Goal: Task Accomplishment & Management: Manage account settings

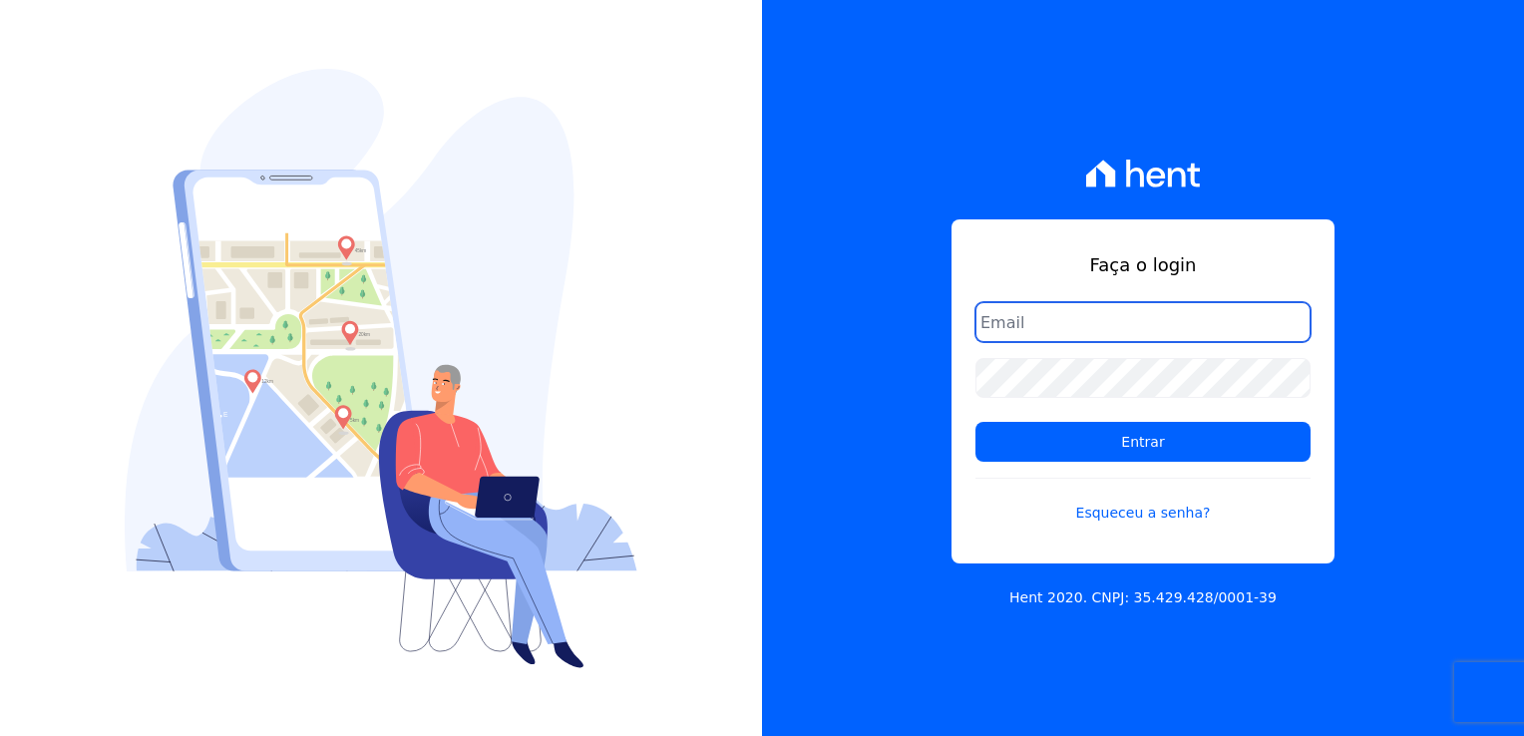
click at [1115, 316] on input "email" at bounding box center [1142, 322] width 335 height 40
type input "[EMAIL_ADDRESS][DOMAIN_NAME]"
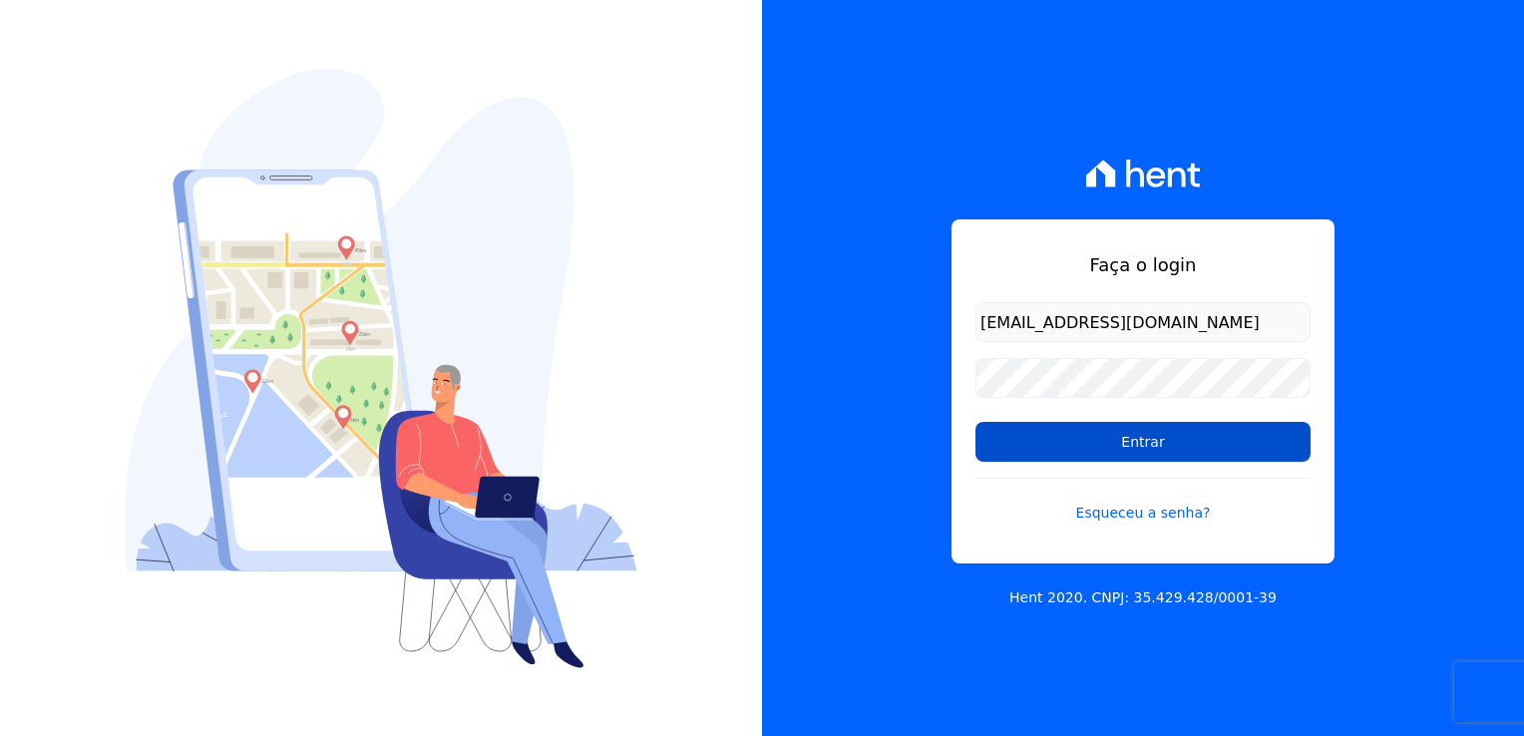
click at [1162, 449] on input "Entrar" at bounding box center [1142, 442] width 335 height 40
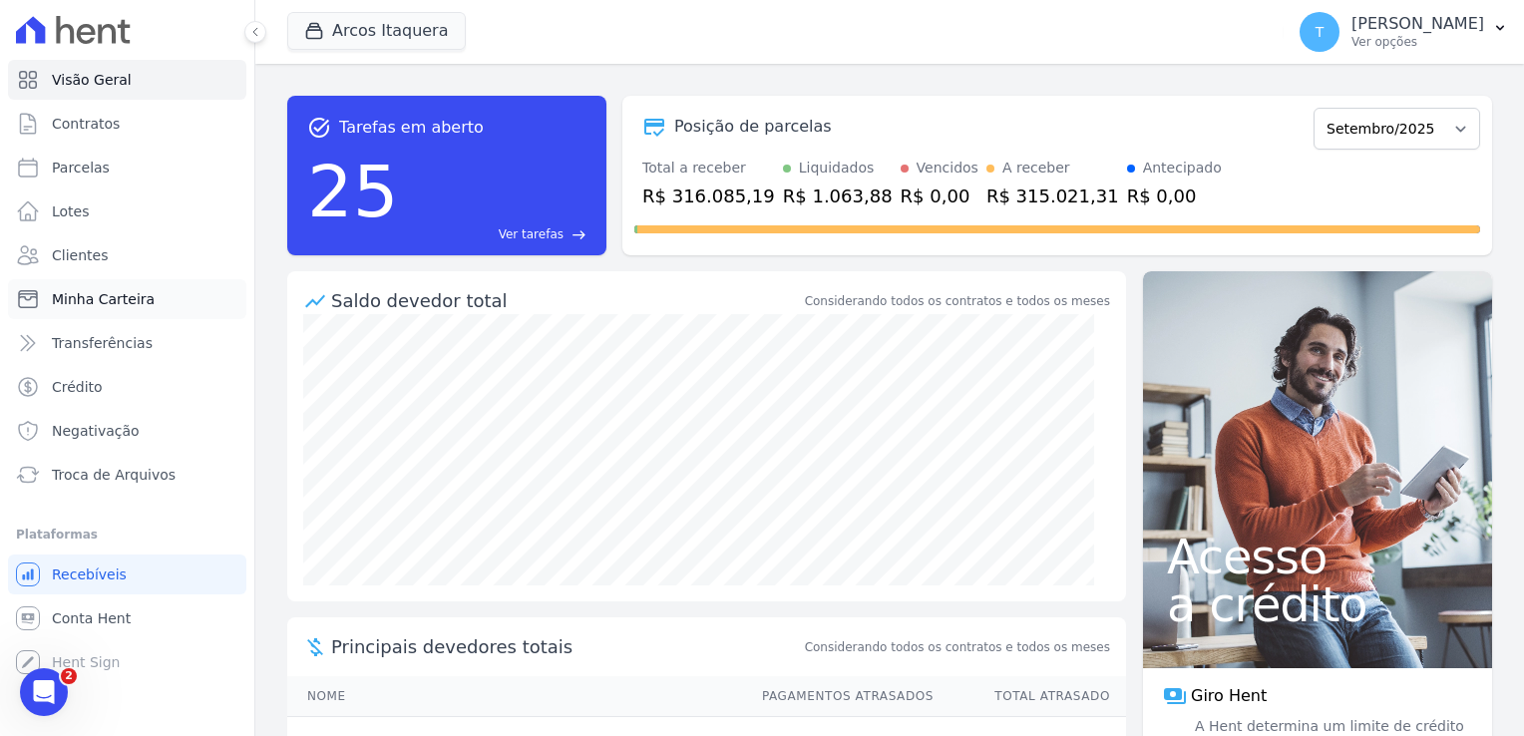
click at [111, 297] on span "Minha Carteira" at bounding box center [103, 299] width 103 height 20
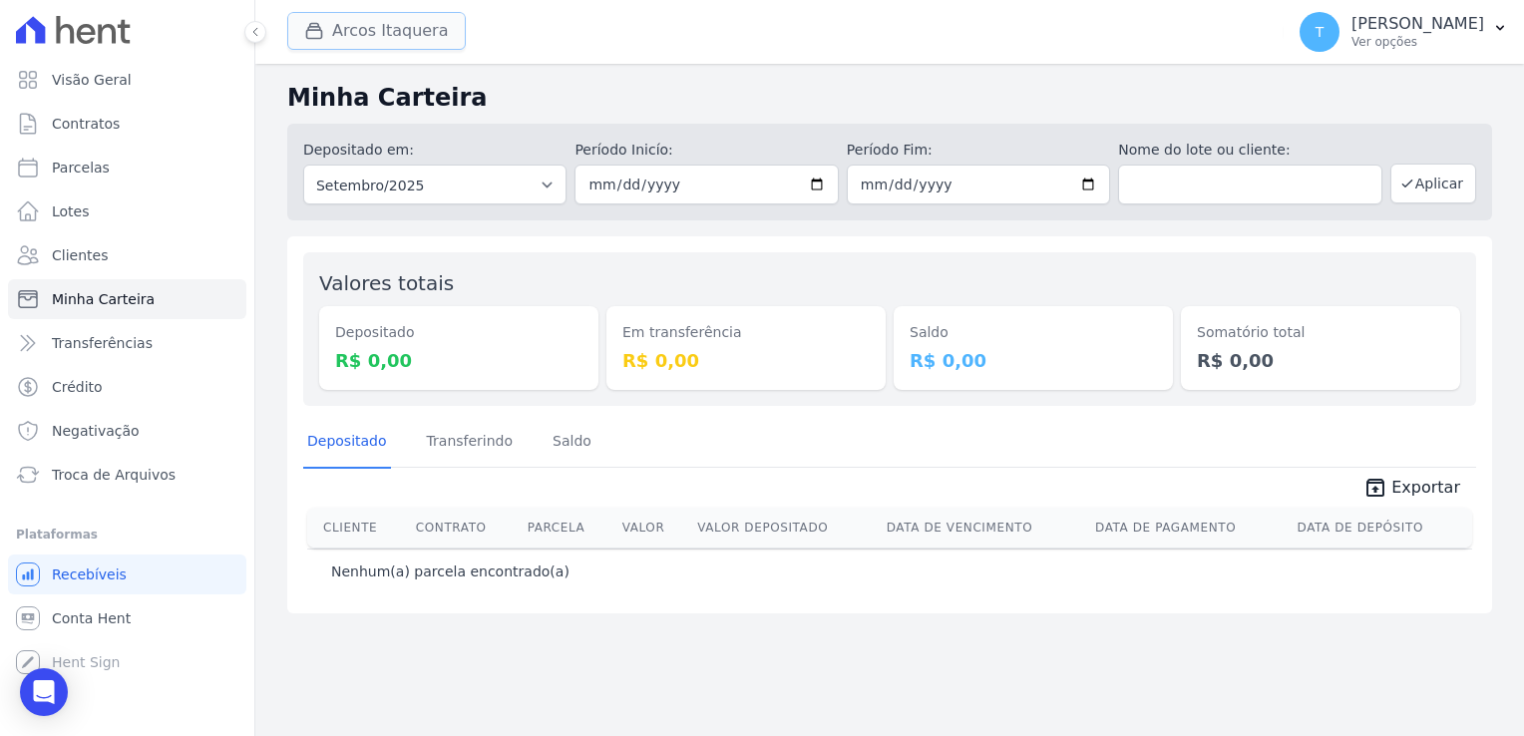
click at [403, 34] on button "Arcos Itaquera" at bounding box center [376, 31] width 179 height 38
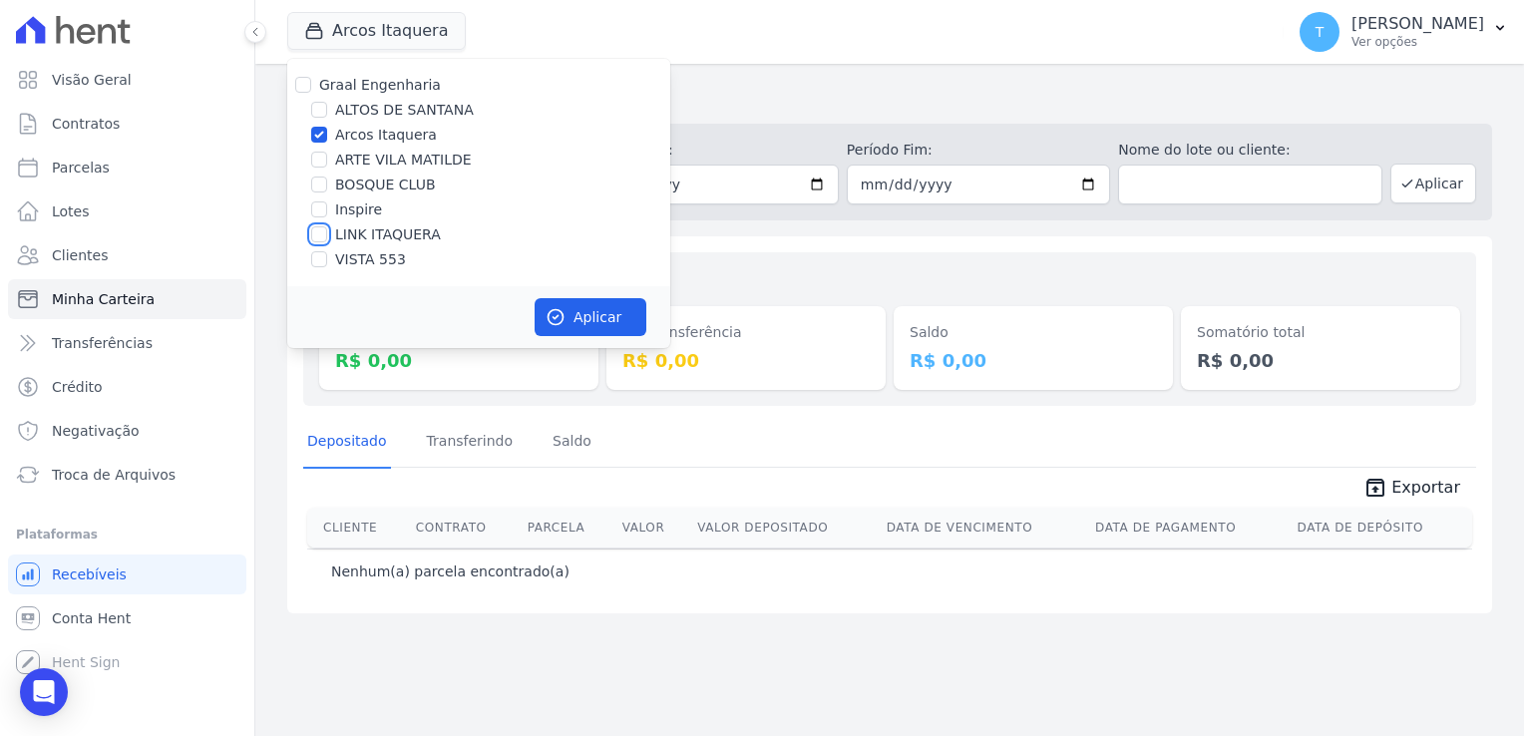
click at [319, 239] on input "LINK ITAQUERA" at bounding box center [319, 234] width 16 height 16
checkbox input "true"
click at [323, 135] on input "Arcos Itaquera" at bounding box center [319, 135] width 16 height 16
checkbox input "false"
click at [554, 308] on icon "button" at bounding box center [555, 317] width 20 height 20
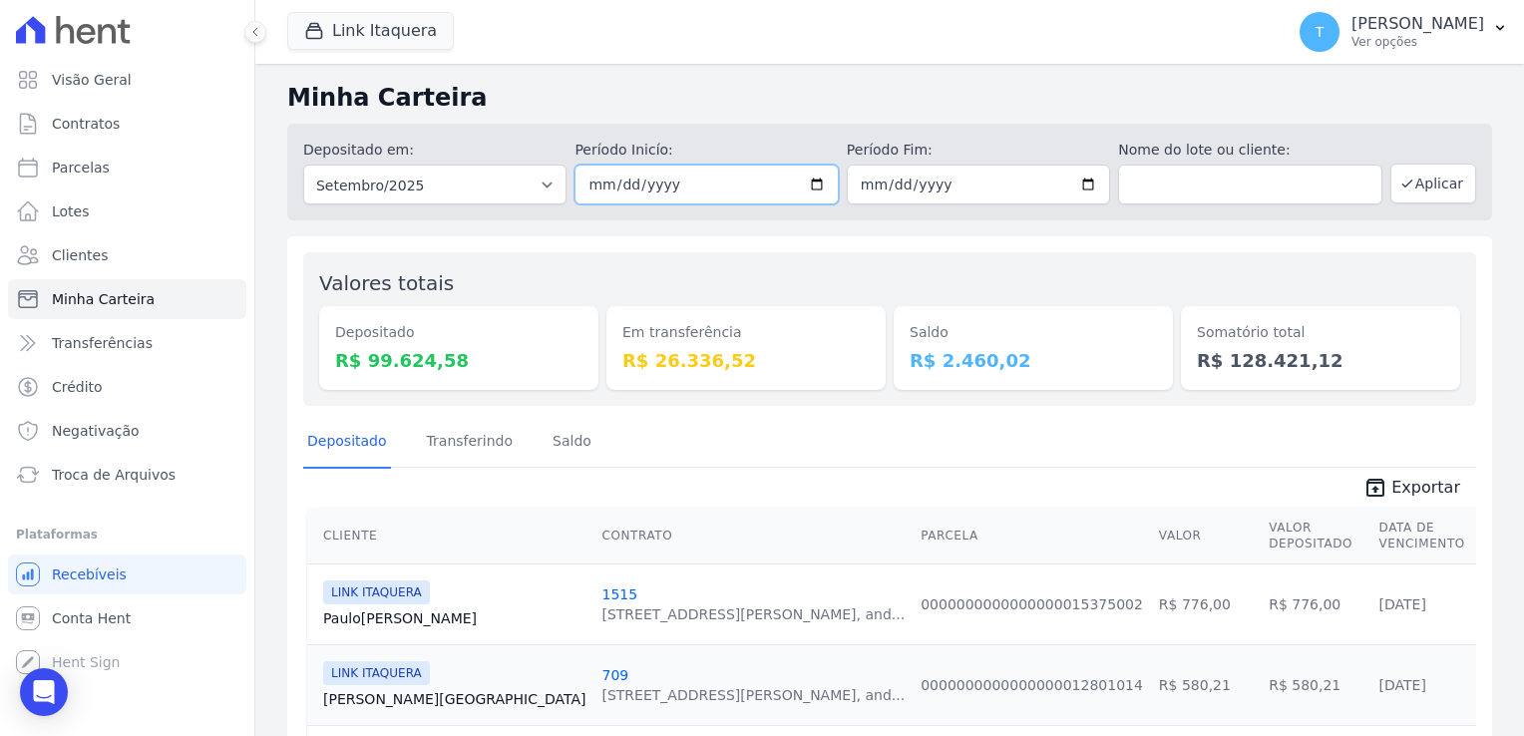
click at [814, 185] on input "2025-09-01" at bounding box center [705, 185] width 263 height 40
click at [815, 185] on input "2025-09-08" at bounding box center [705, 185] width 263 height 40
type input "[DATE]"
click at [1076, 188] on input "2025-09-30" at bounding box center [978, 185] width 263 height 40
type input "[DATE]"
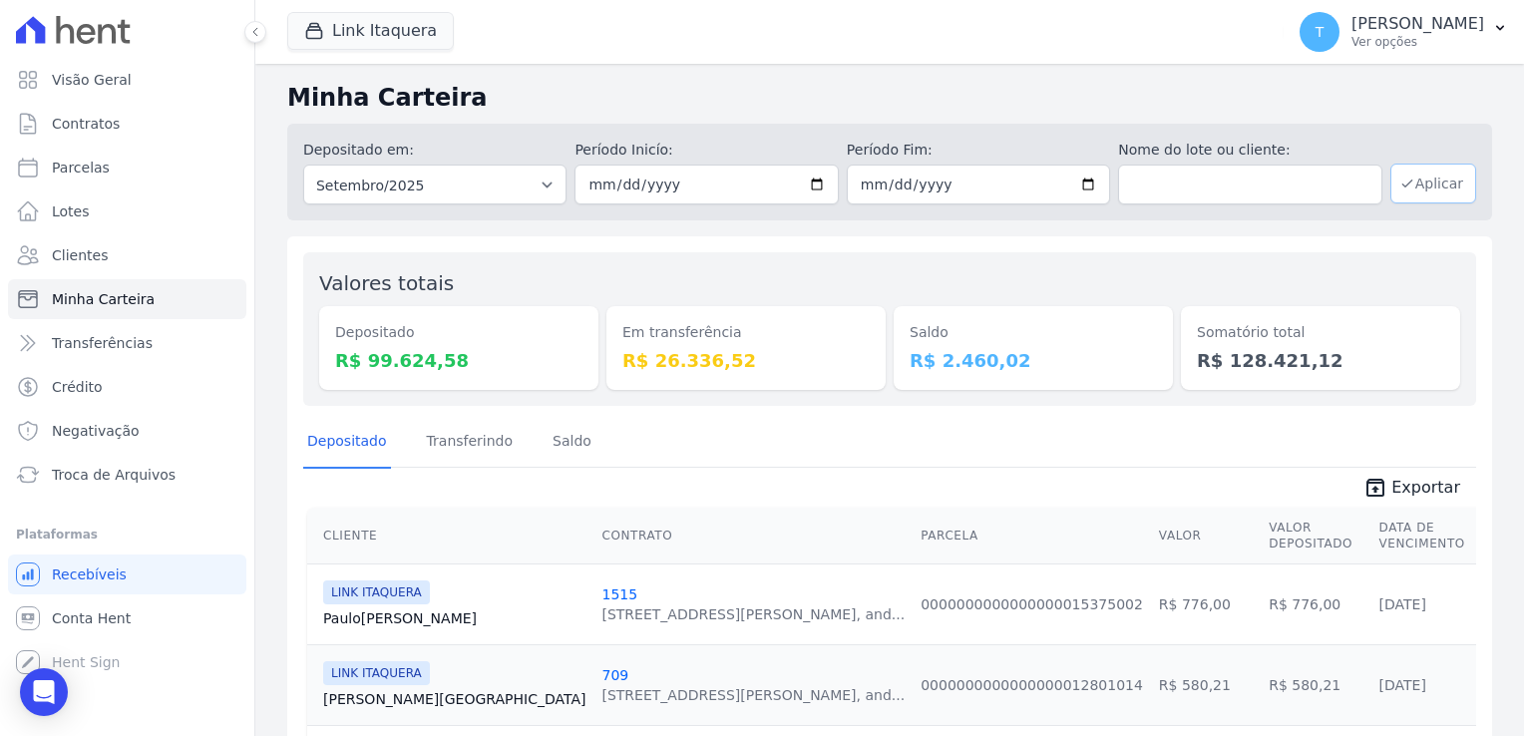
click at [1414, 189] on button "Aplicar" at bounding box center [1433, 184] width 86 height 40
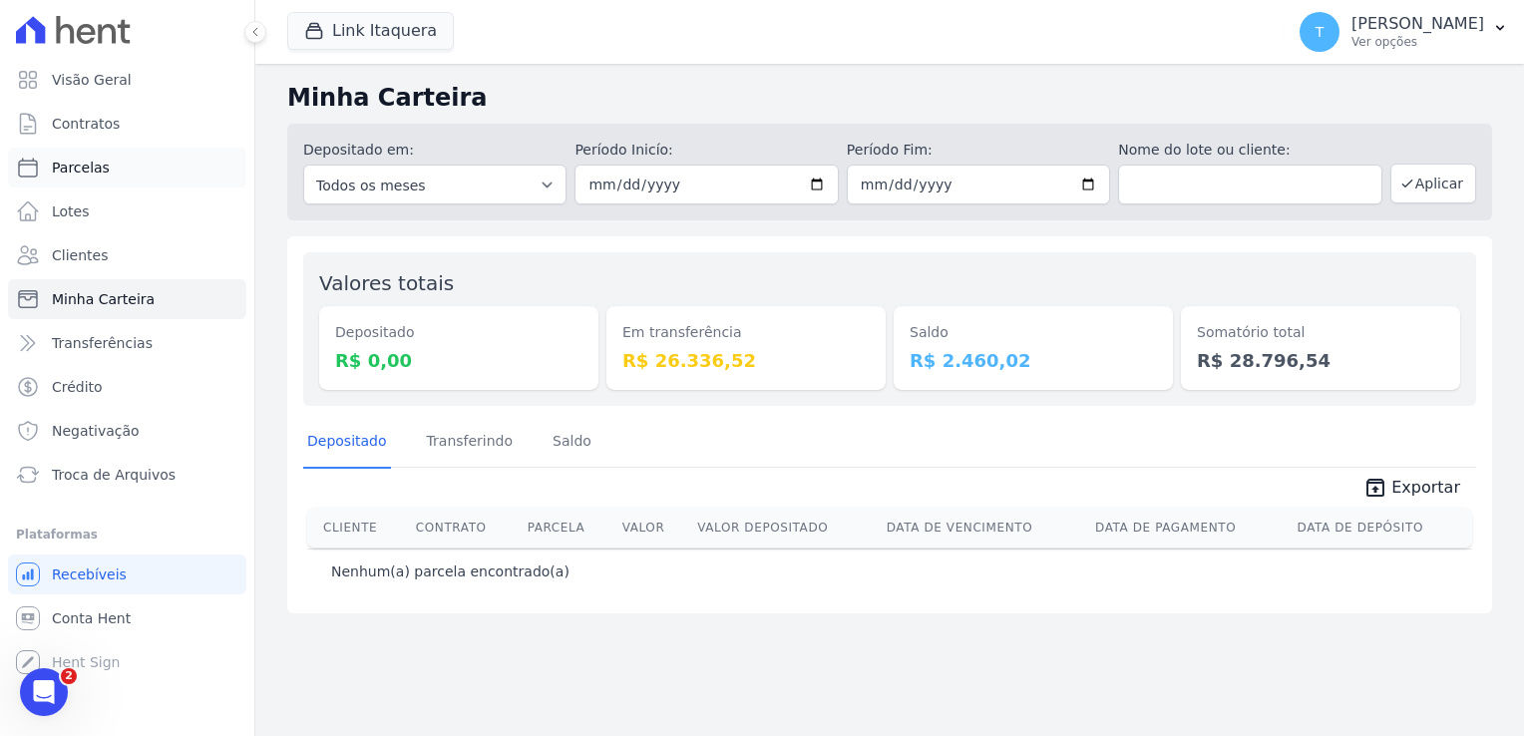
click at [98, 175] on span "Parcelas" at bounding box center [81, 168] width 58 height 20
select select
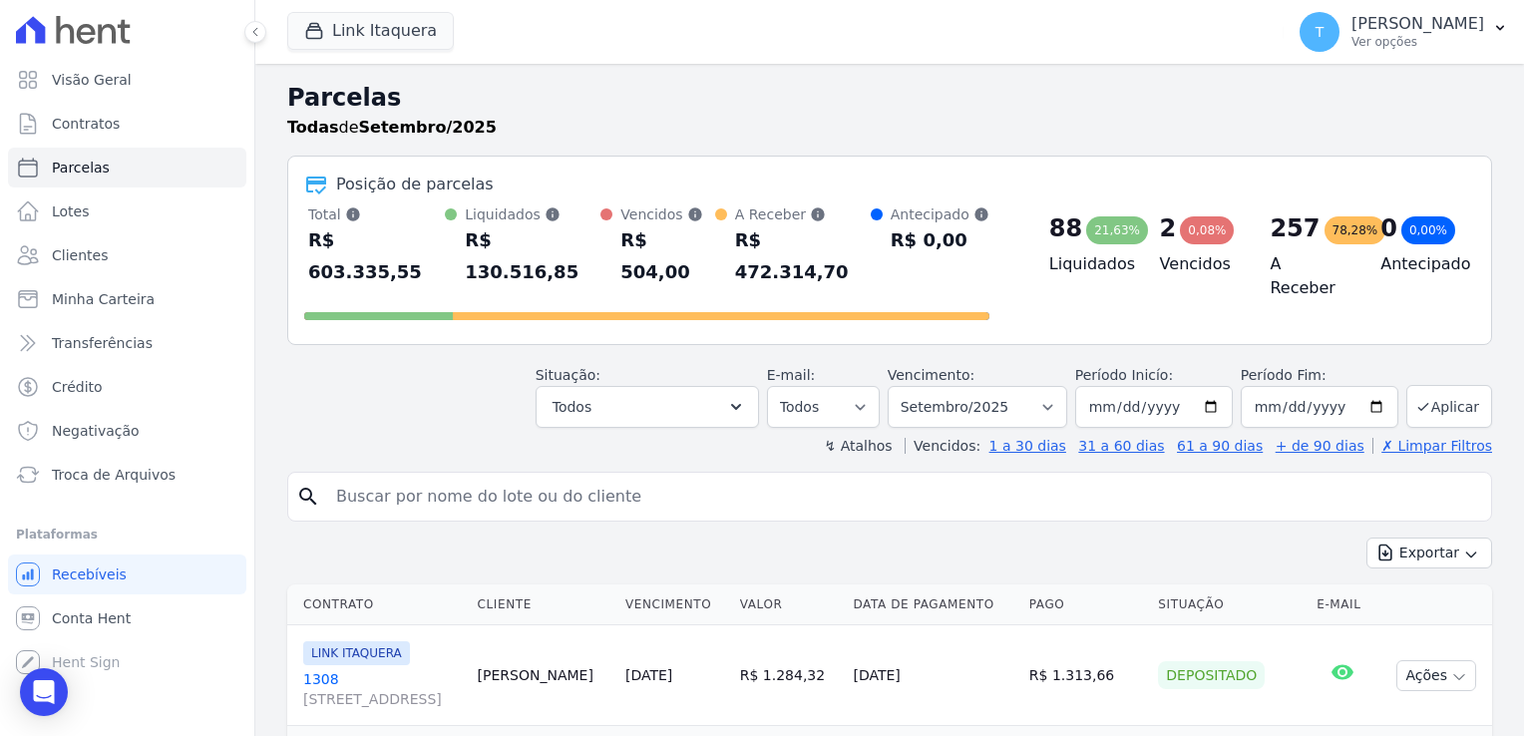
click at [361, 477] on input "search" at bounding box center [903, 497] width 1159 height 40
paste input "Vinicius Luciano dos Santos"
type input "Vinicius Luciano dos Santos"
select select
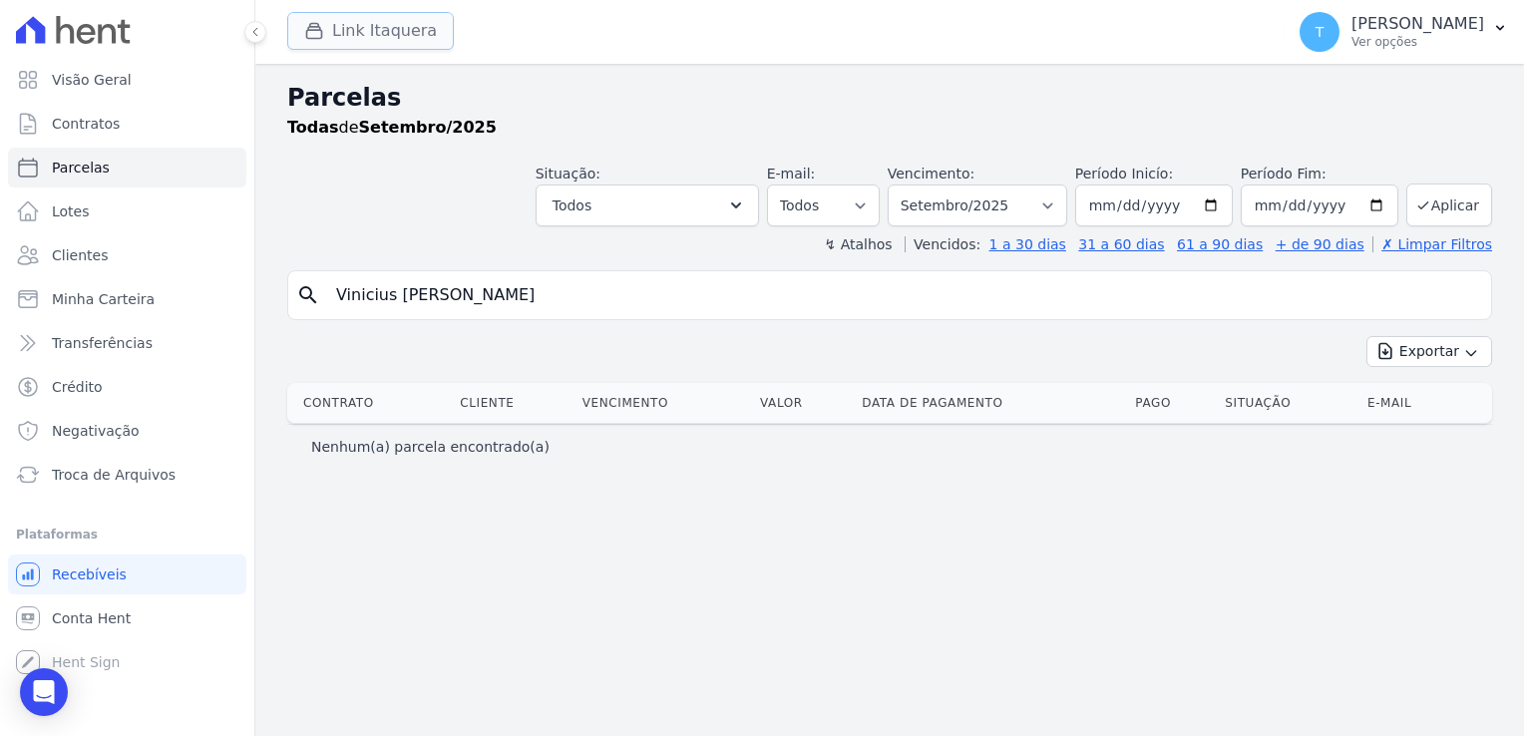
click at [361, 38] on button "Link Itaquera" at bounding box center [370, 31] width 167 height 38
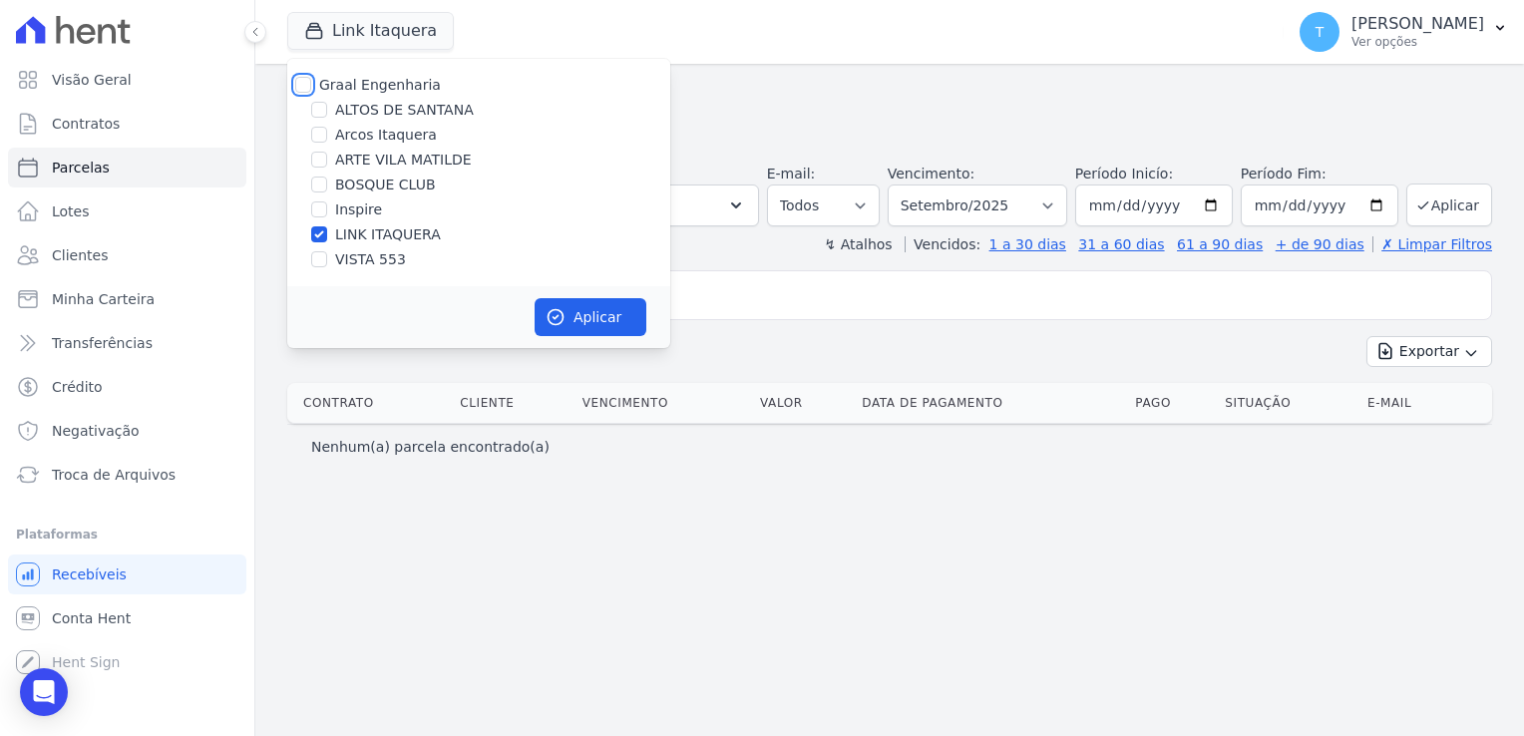
click at [302, 86] on input "Graal Engenharia" at bounding box center [303, 85] width 16 height 16
checkbox input "true"
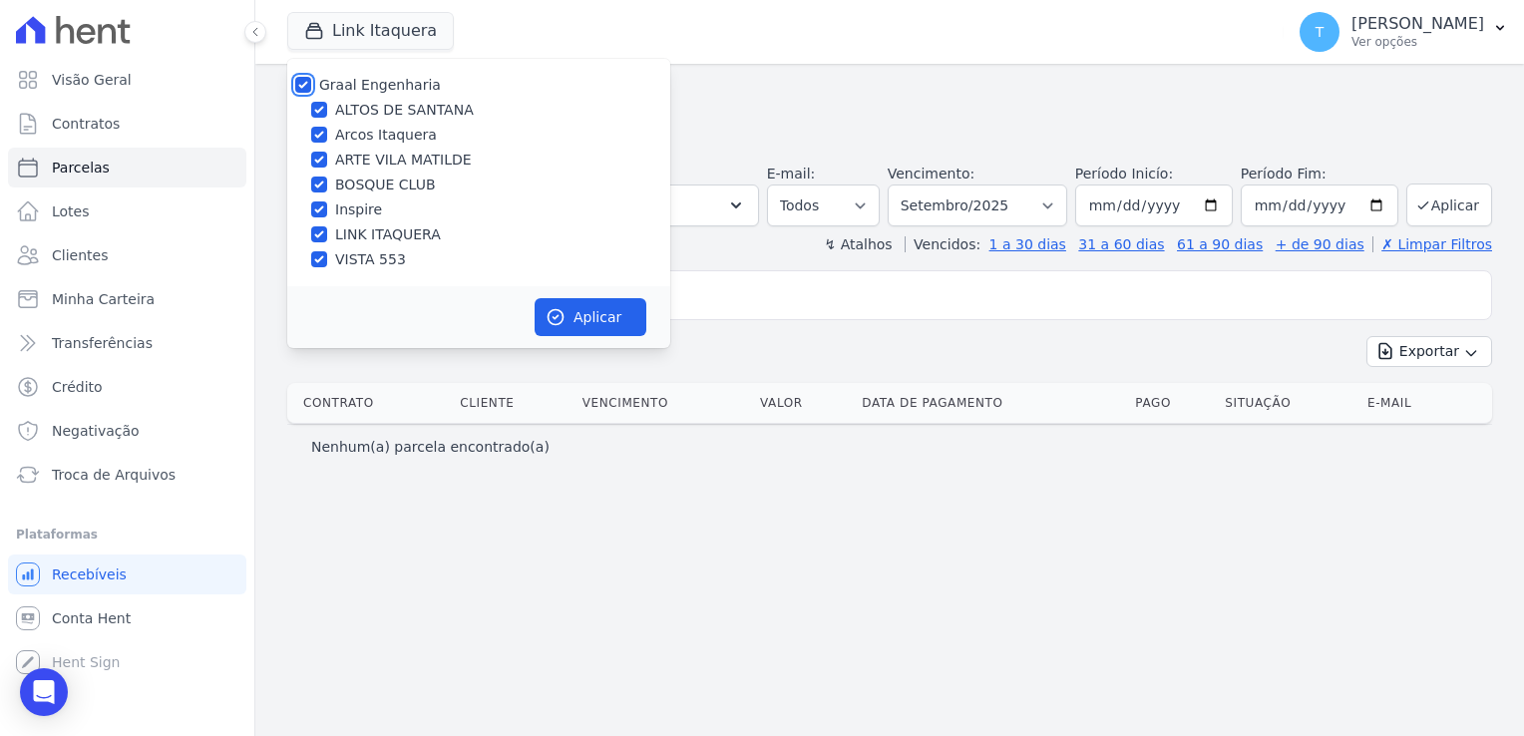
checkbox input "true"
click at [575, 313] on button "Aplicar" at bounding box center [591, 317] width 112 height 38
select select
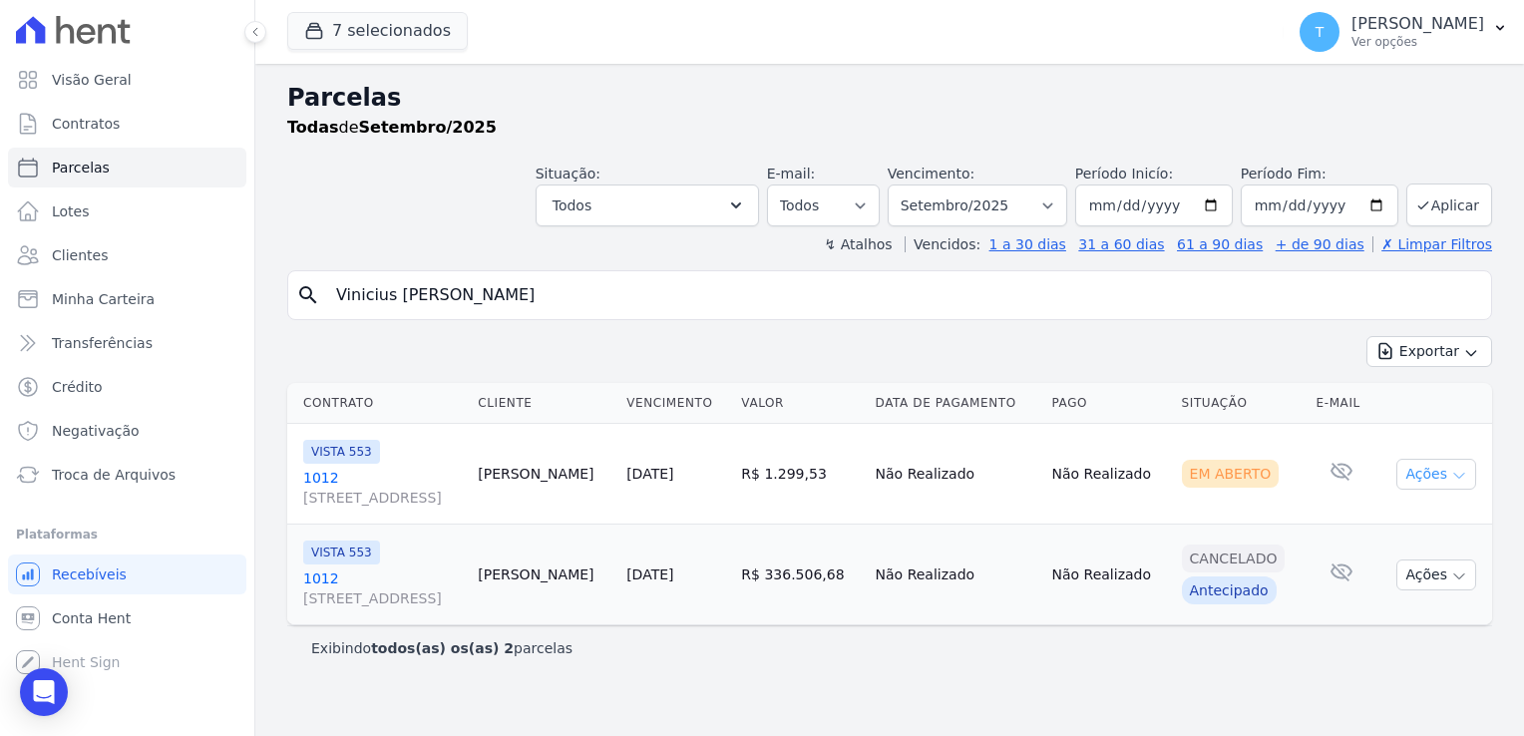
click at [1464, 474] on icon "button" at bounding box center [1459, 476] width 16 height 16
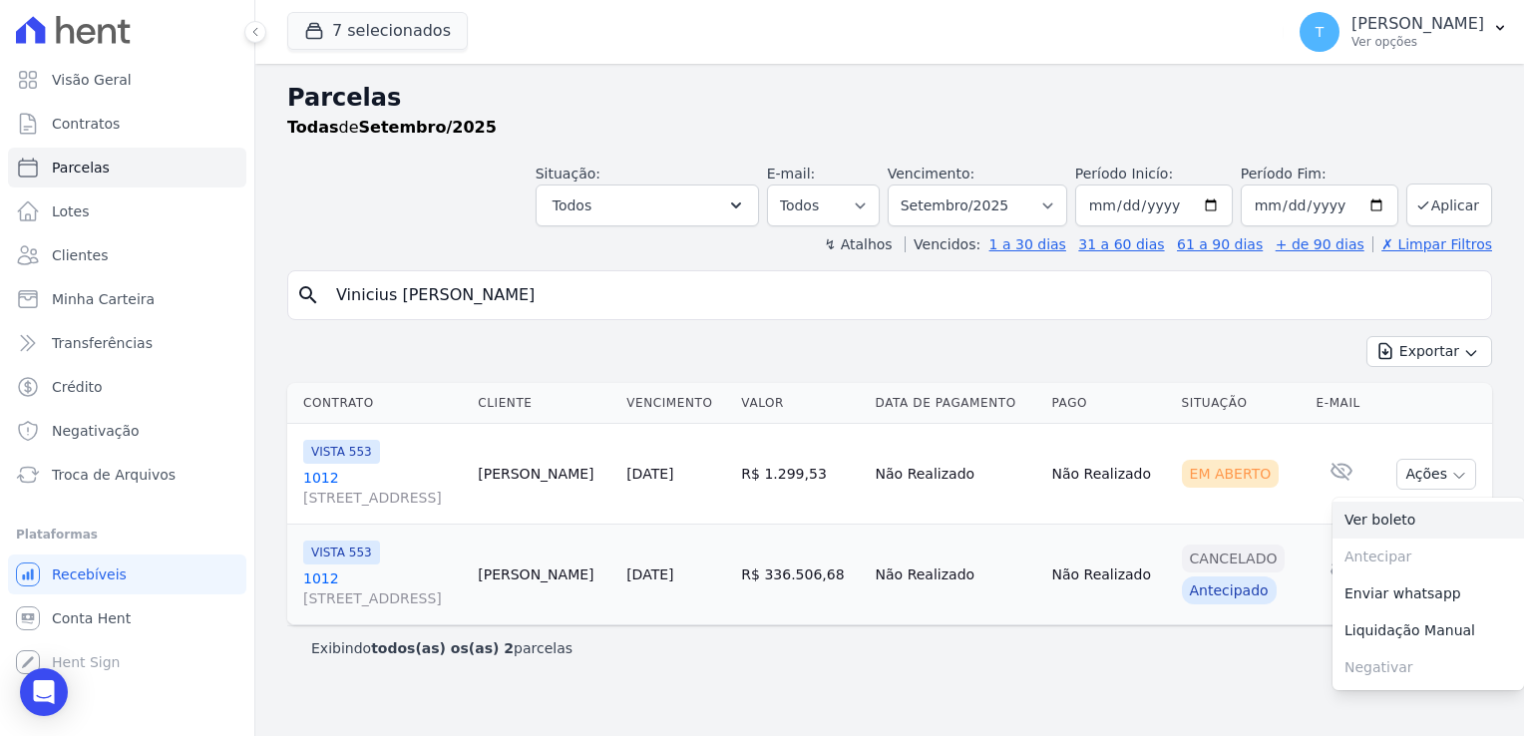
click at [1428, 520] on link "Ver boleto" at bounding box center [1427, 520] width 191 height 37
drag, startPoint x: 570, startPoint y: 293, endPoint x: 307, endPoint y: 306, distance: 263.6
click at [307, 306] on div "search Vinicius Luciano dos Santos" at bounding box center [889, 295] width 1205 height 50
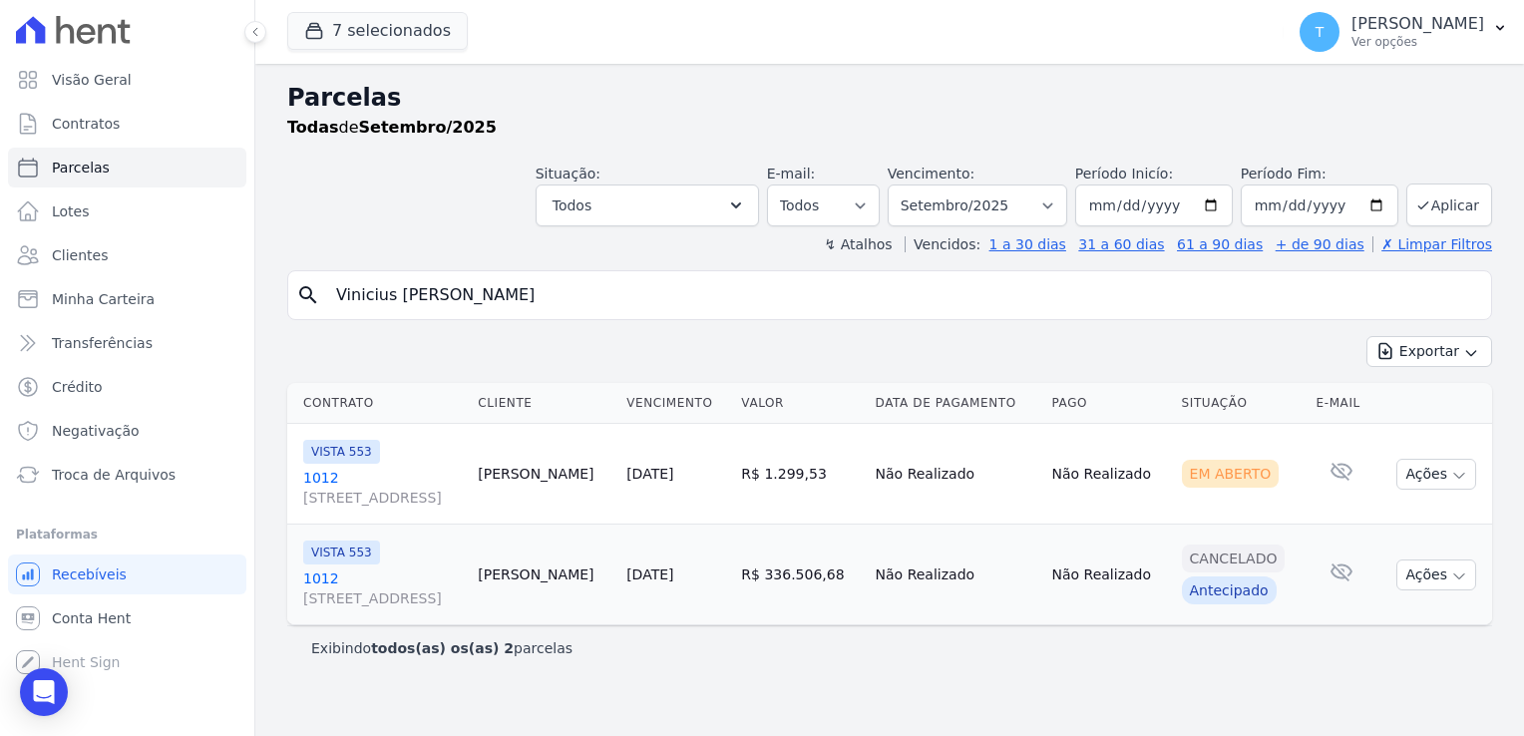
paste input "Arthur de Brito Silva"
type input "Arthur de Brito Silva"
select select
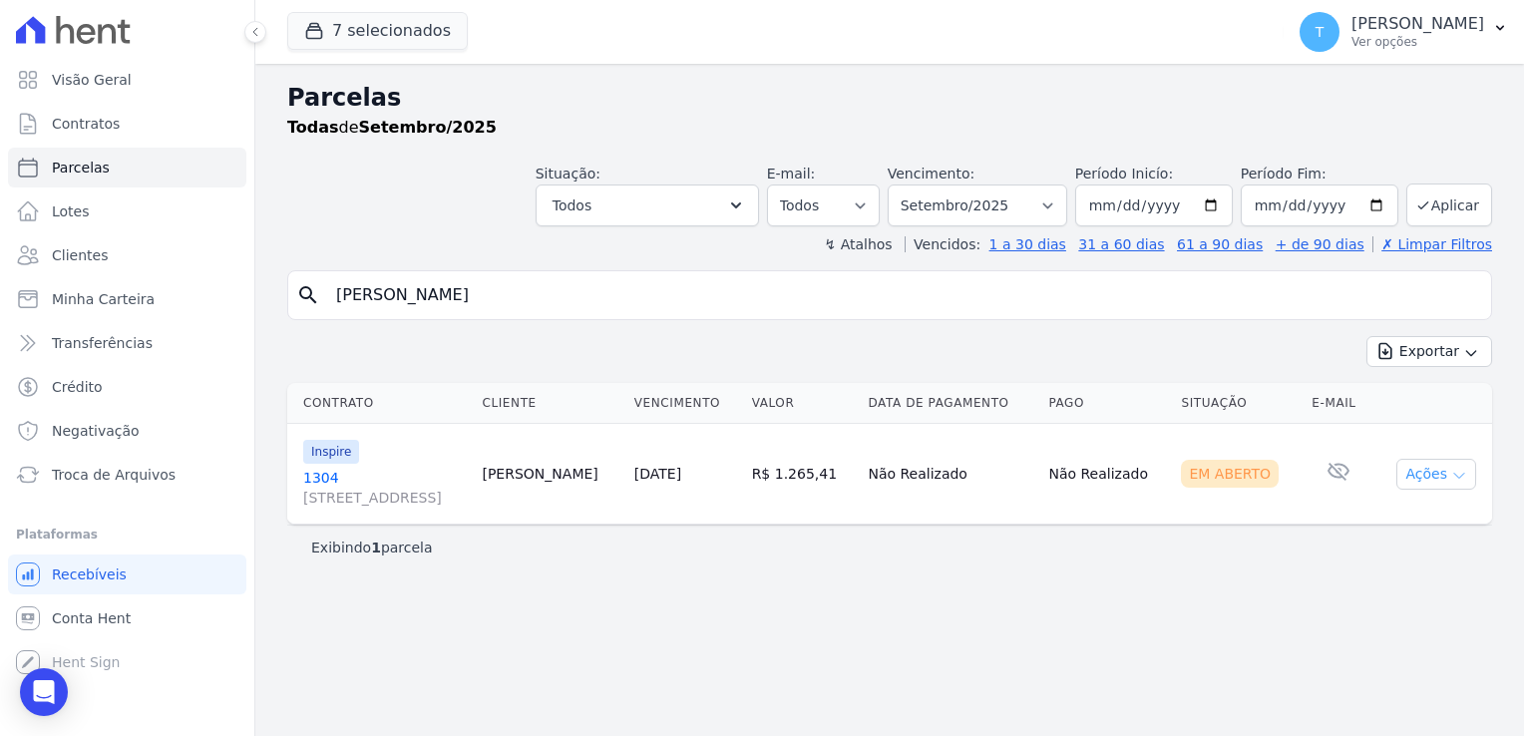
click at [1461, 471] on icon "button" at bounding box center [1459, 476] width 16 height 16
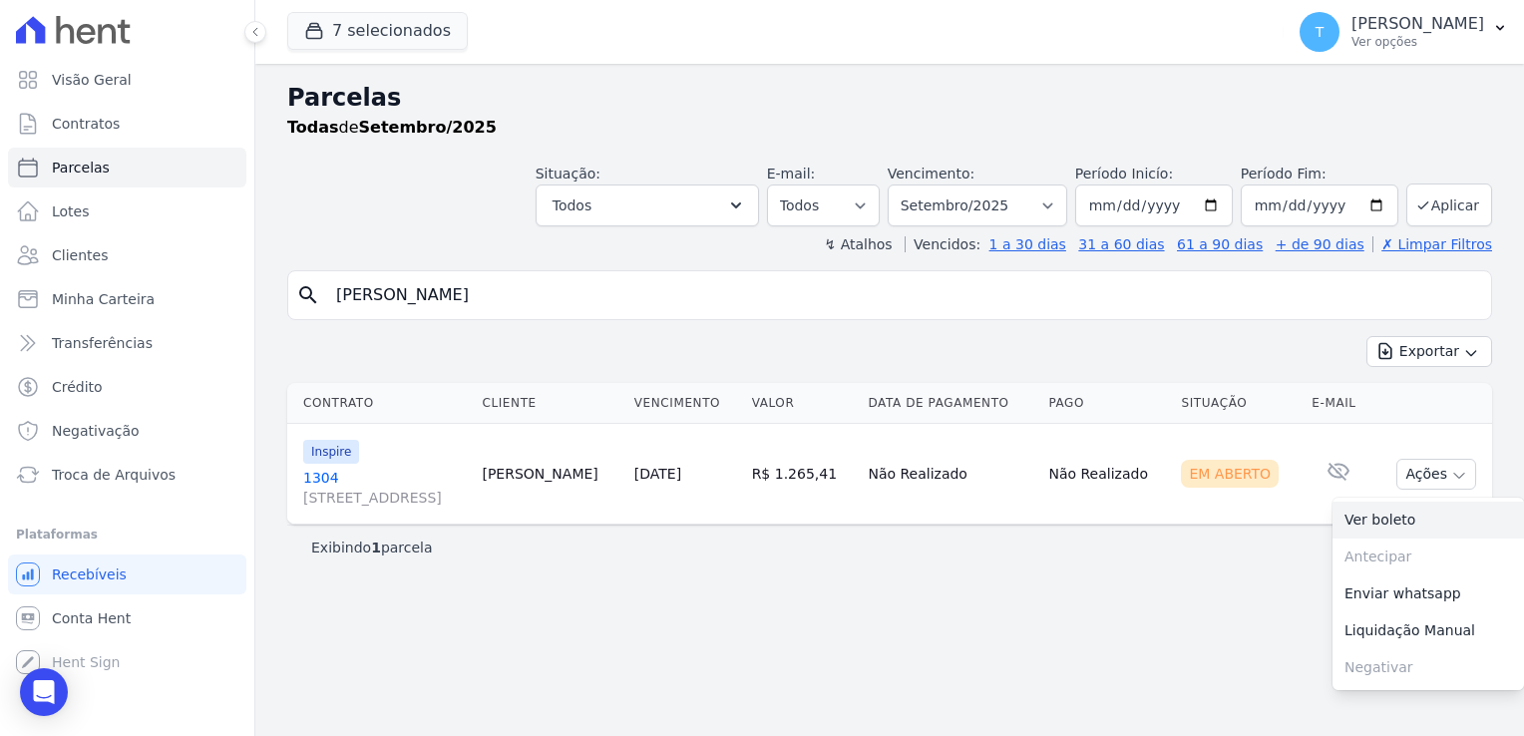
click at [1425, 521] on link "Ver boleto" at bounding box center [1427, 520] width 191 height 37
click at [93, 253] on span "Clientes" at bounding box center [80, 255] width 56 height 20
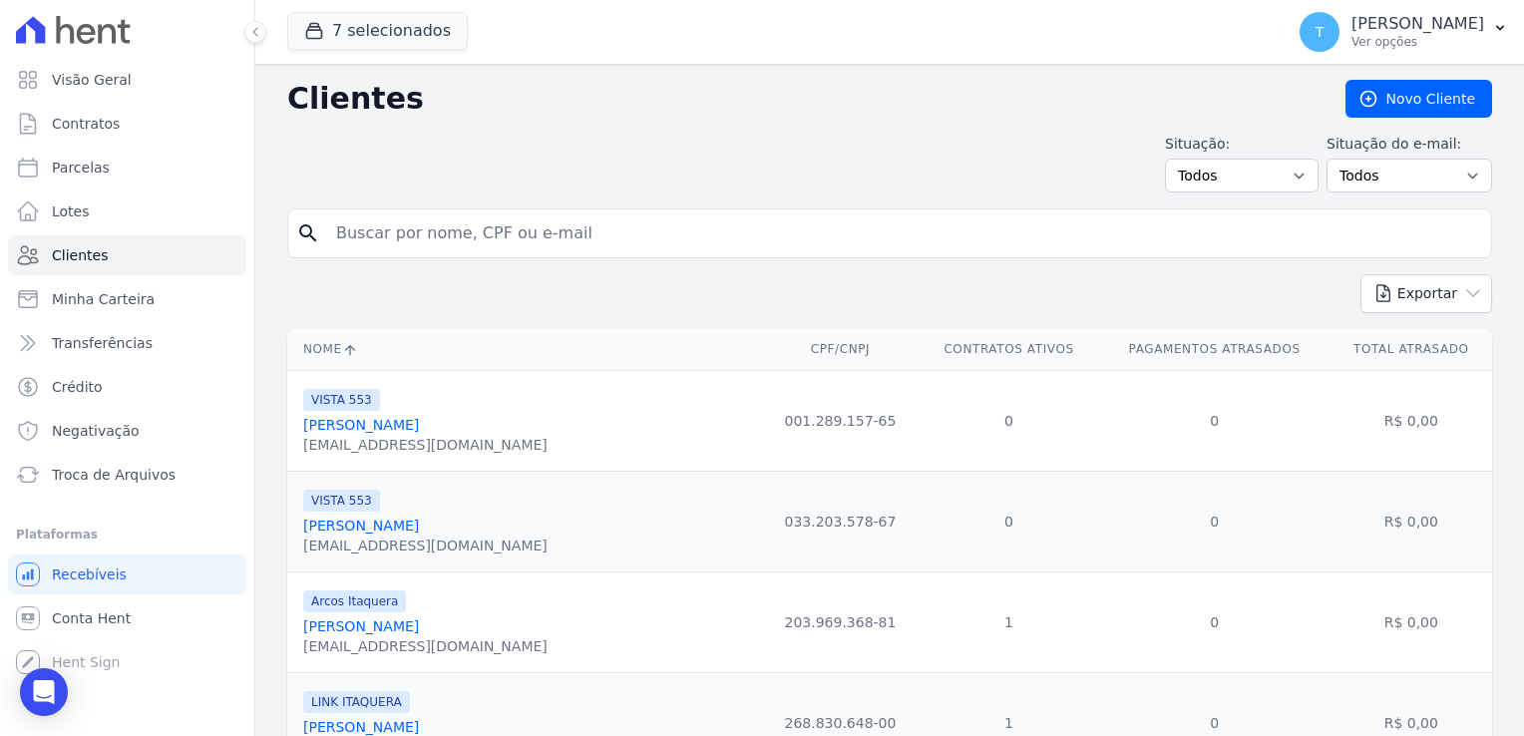
click at [508, 235] on input "search" at bounding box center [903, 233] width 1159 height 40
paste input "STEPHAN DOS SANTOS OLIVEIRA"
type input "STEPHAN DOS SANTOS OLIVEIRA"
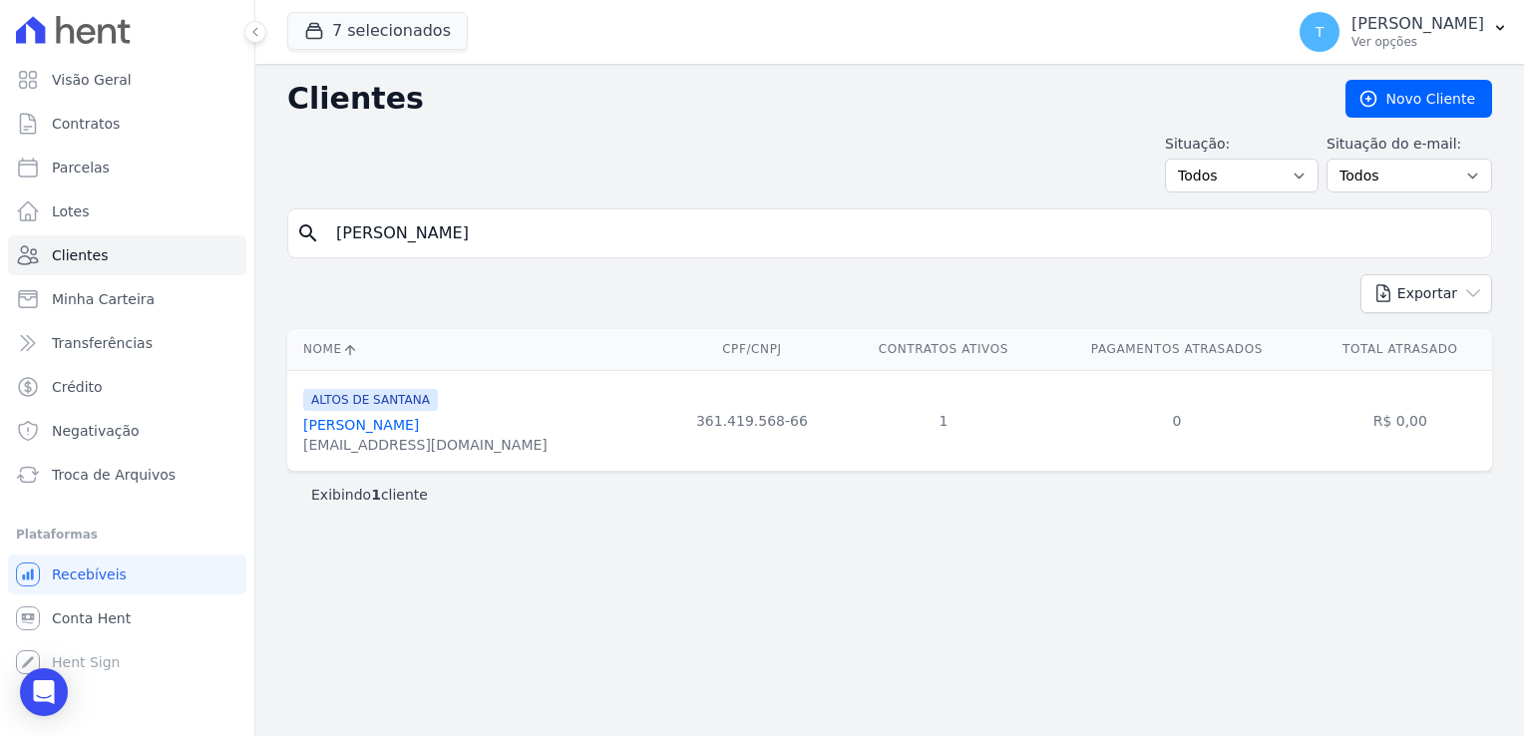
click at [419, 429] on link "Stephan Dos Santos Oliveira" at bounding box center [361, 425] width 116 height 16
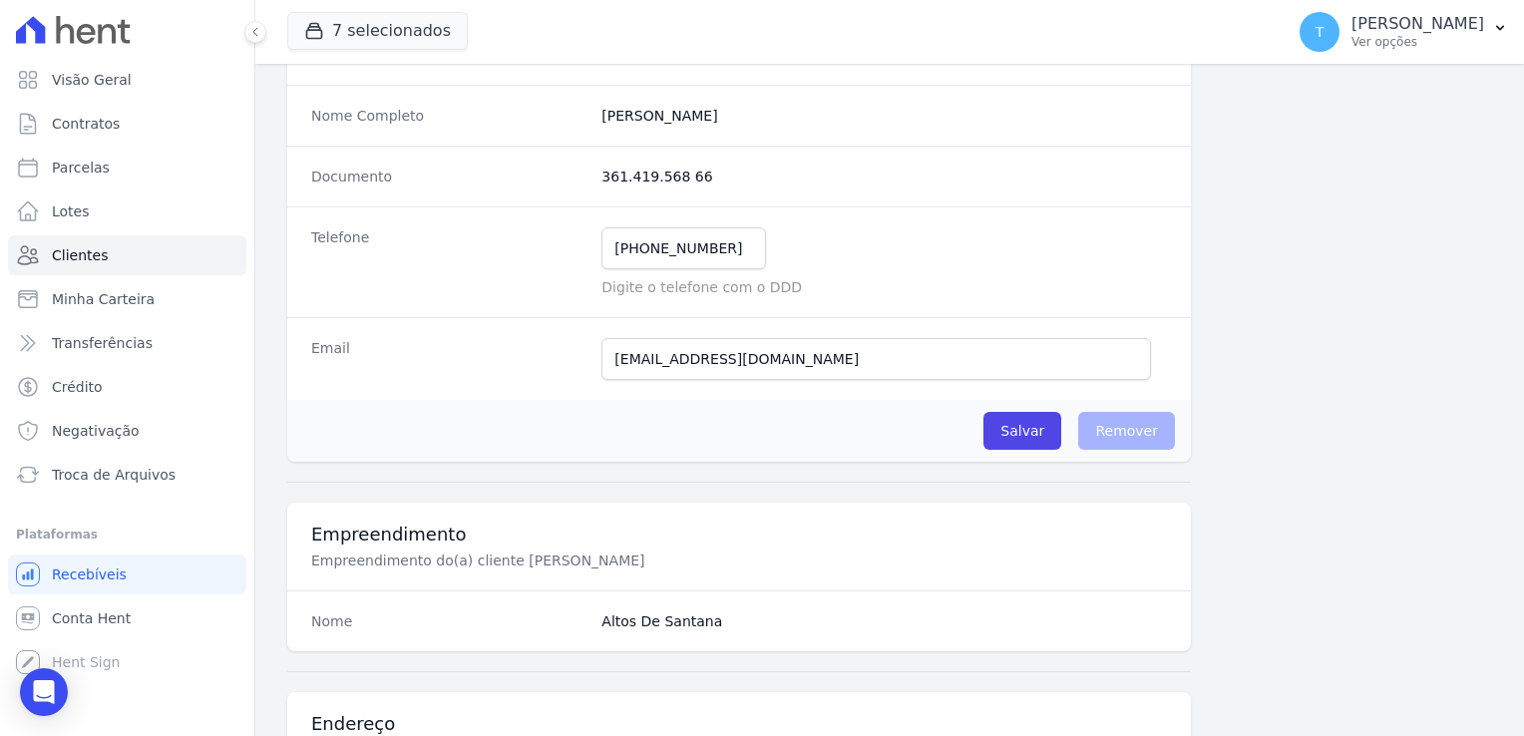
scroll to position [299, 0]
drag, startPoint x: 820, startPoint y: 354, endPoint x: 567, endPoint y: 365, distance: 252.5
click at [567, 365] on div "Email designer.stephan@gmail.com E-mail enviado. Aguardando confirmação.." at bounding box center [738, 355] width 903 height 83
paste input "stemari.oliveira"
type input "stemari.oliveira@gmail.com"
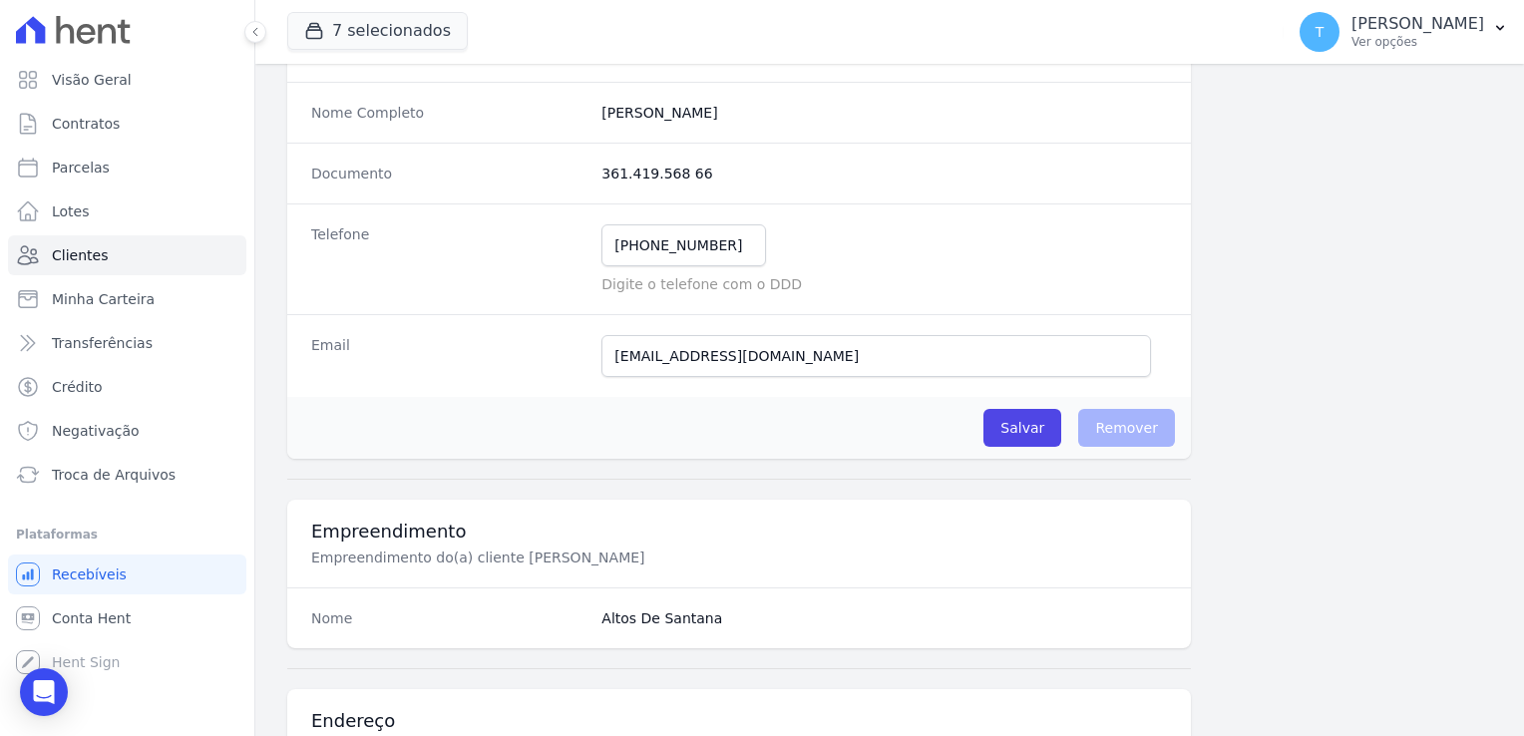
click at [864, 397] on div "Salvar O cliente está associado a algum contrato Remover" at bounding box center [738, 428] width 903 height 62
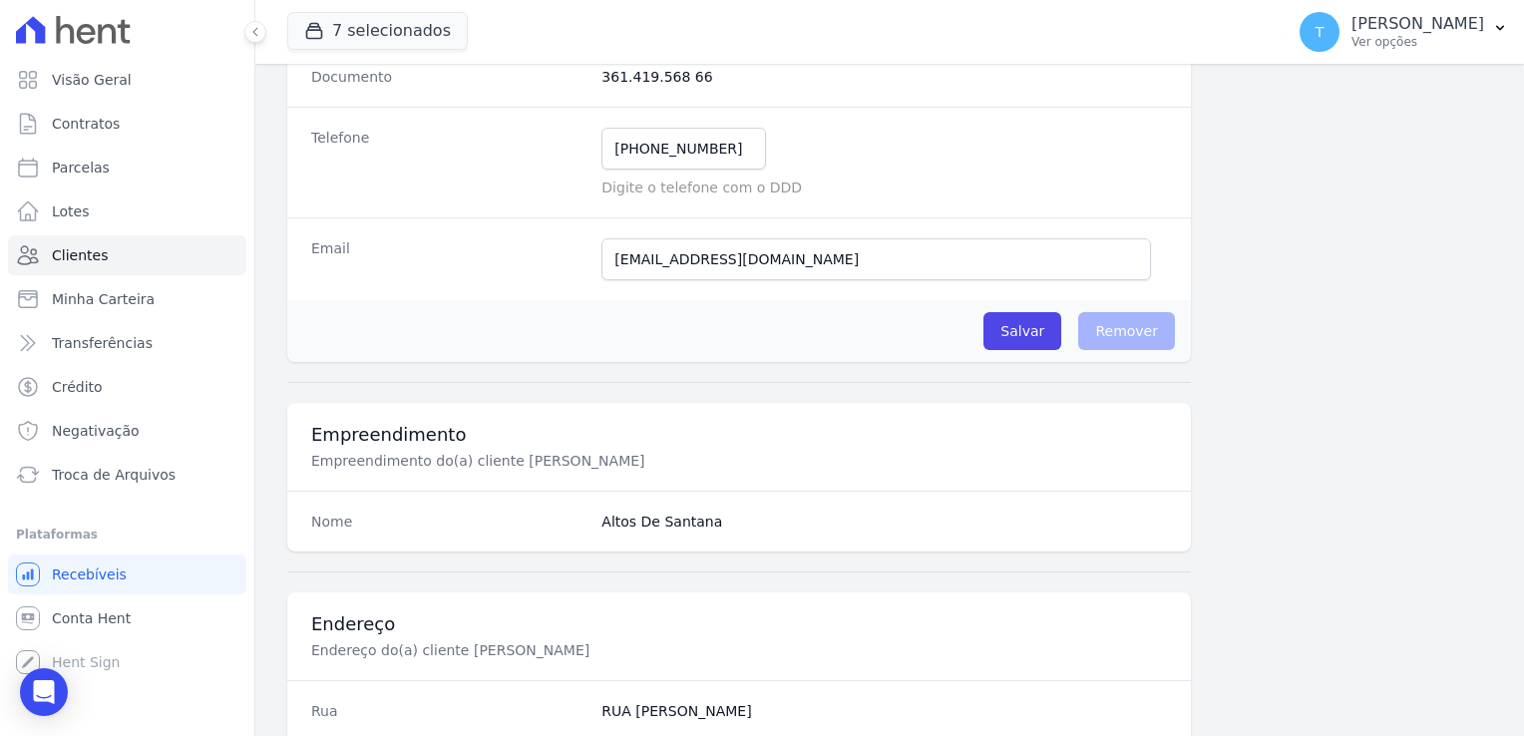
scroll to position [399, 0]
click at [1027, 329] on input "Salvar" at bounding box center [1022, 328] width 78 height 38
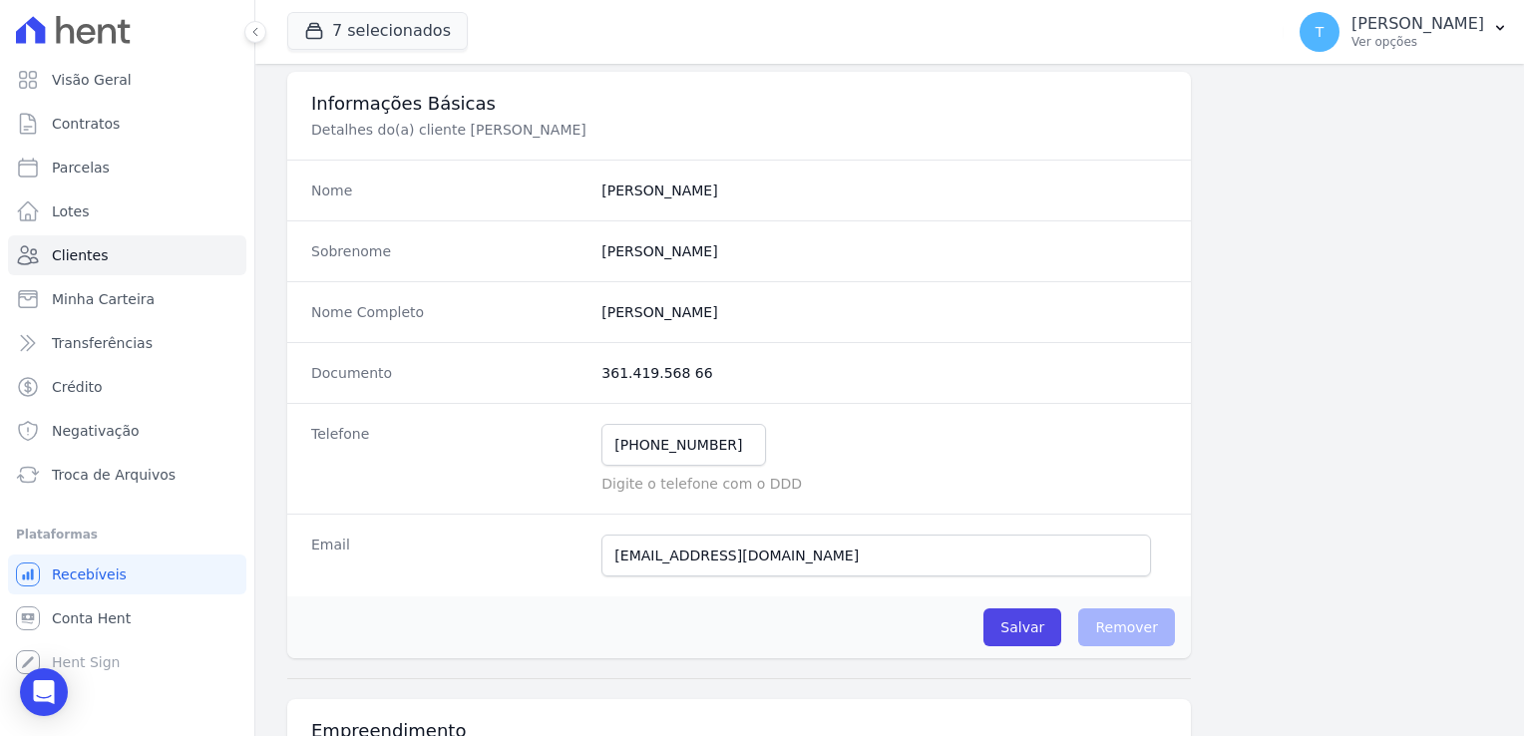
scroll to position [100, 0]
click at [323, 23] on icon "button" at bounding box center [314, 31] width 20 height 20
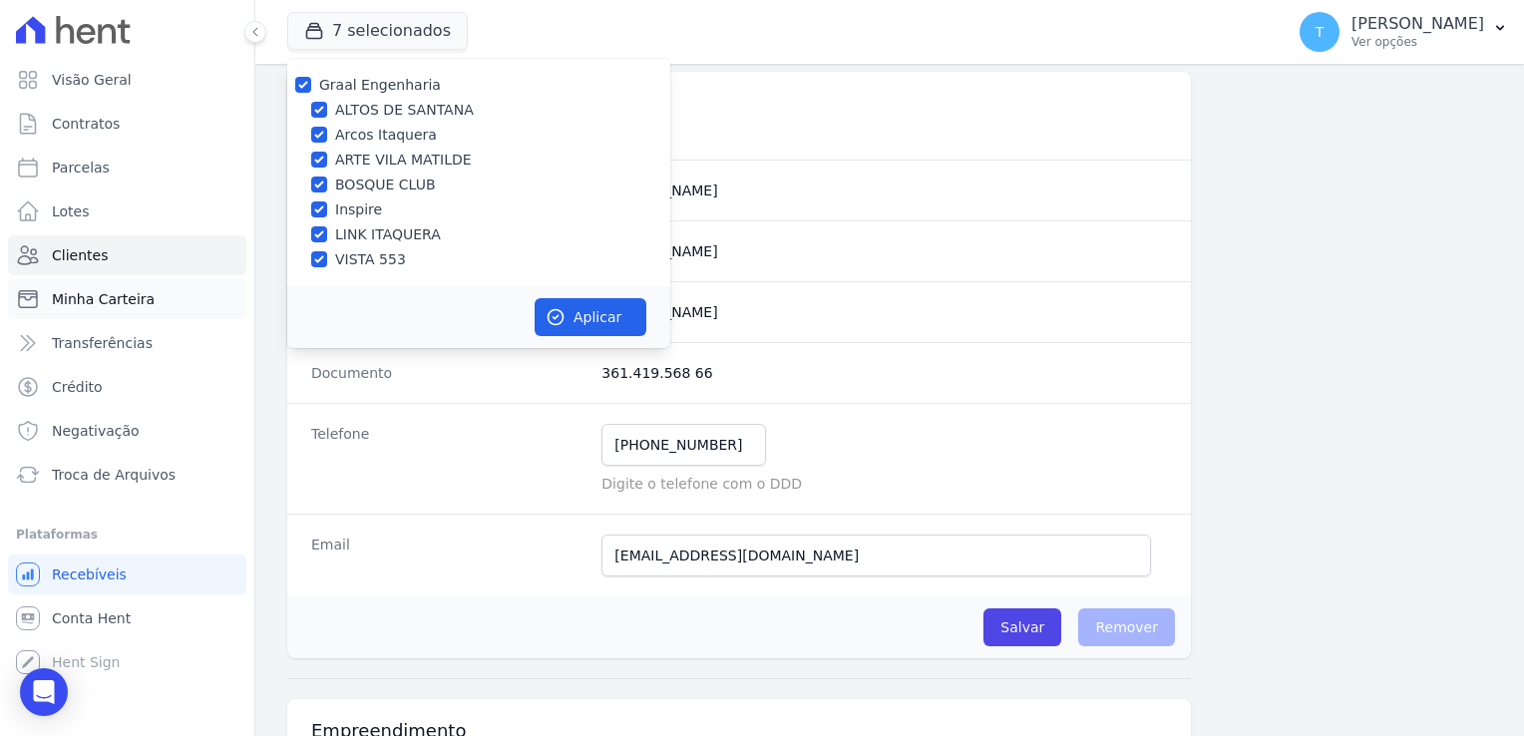
click at [119, 301] on span "Minha Carteira" at bounding box center [103, 299] width 103 height 20
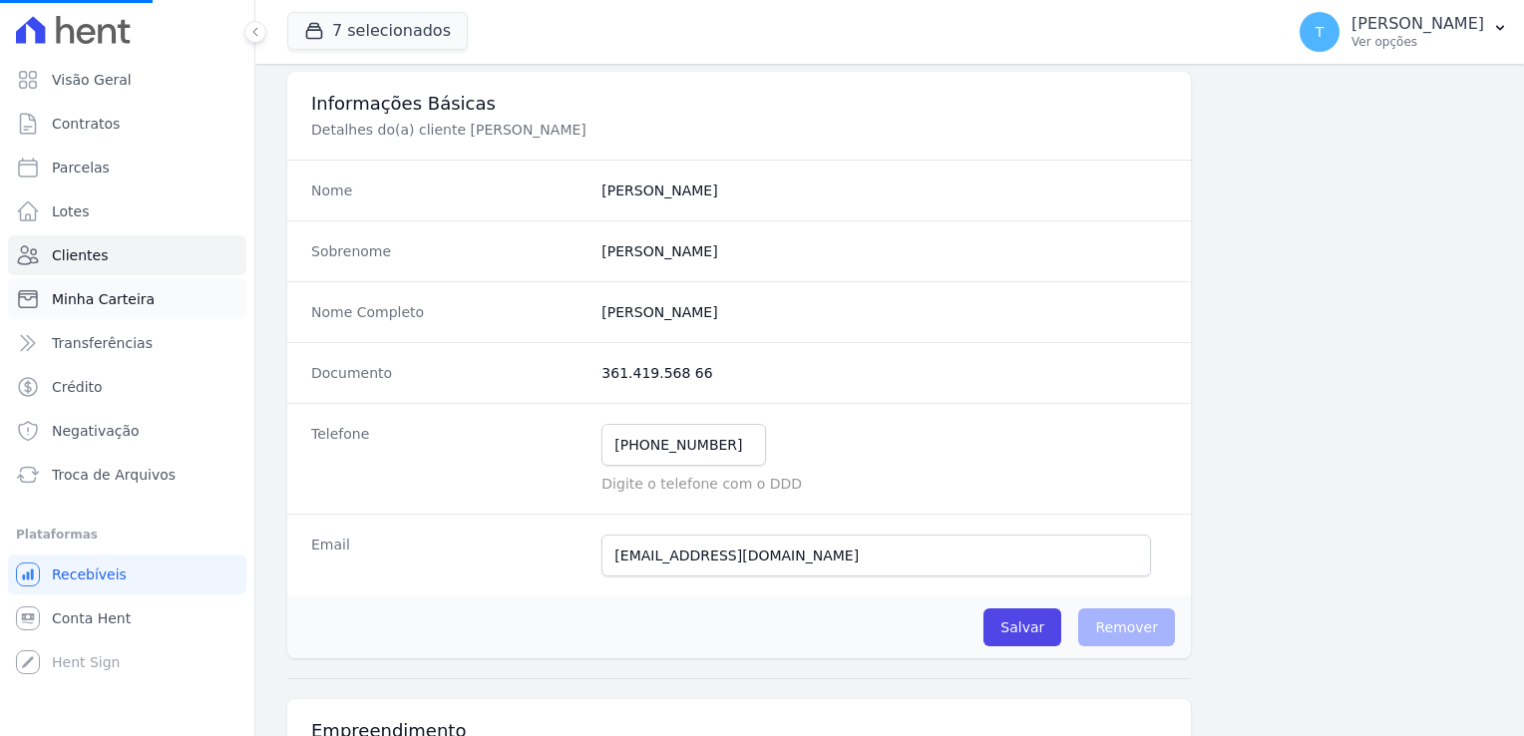
click at [119, 301] on span "Minha Carteira" at bounding box center [103, 299] width 103 height 20
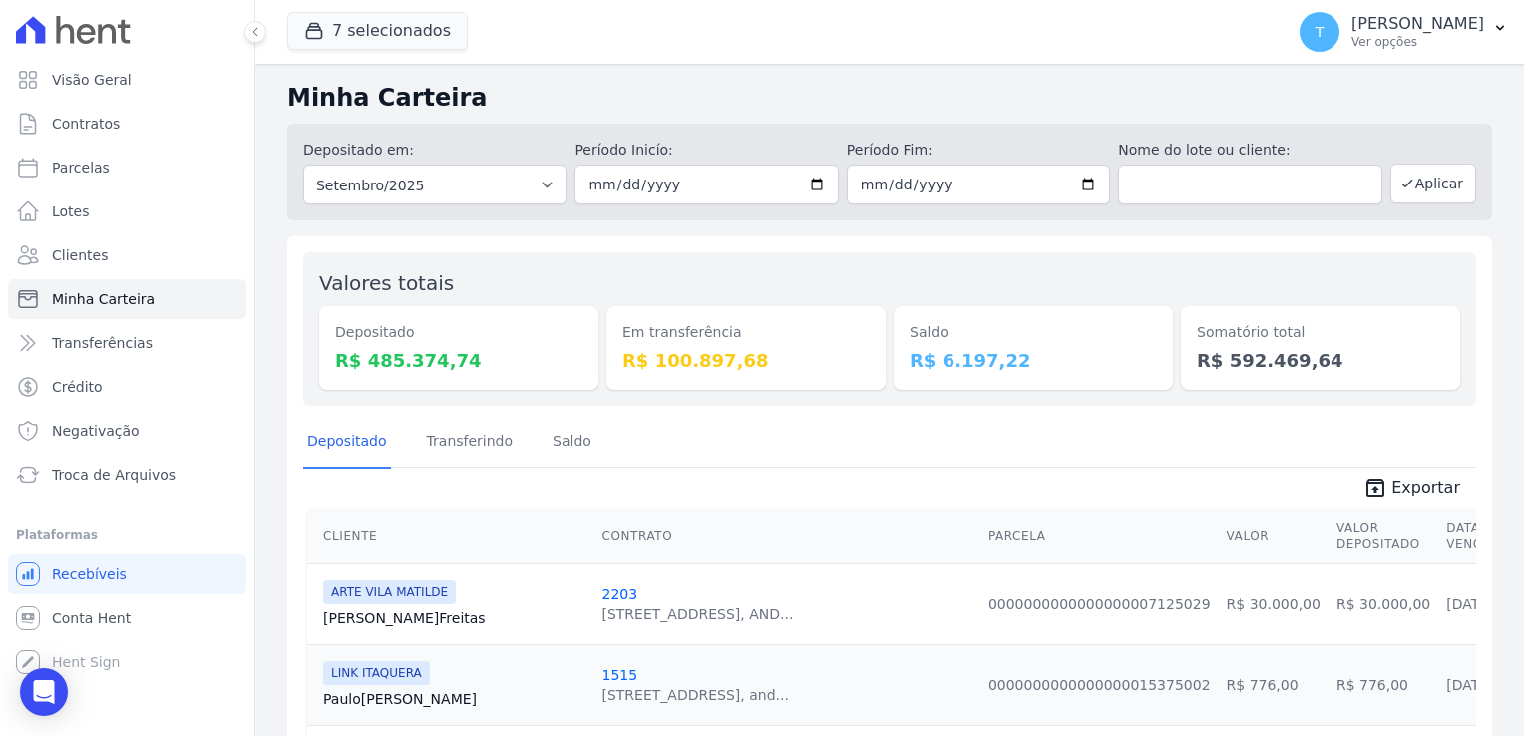
click at [812, 188] on input "2025-09-01" at bounding box center [705, 185] width 263 height 40
type input "[DATE]"
click at [1078, 182] on input "2025-09-30" at bounding box center [978, 185] width 263 height 40
type input "[DATE]"
click at [318, 30] on icon "button" at bounding box center [314, 31] width 15 height 15
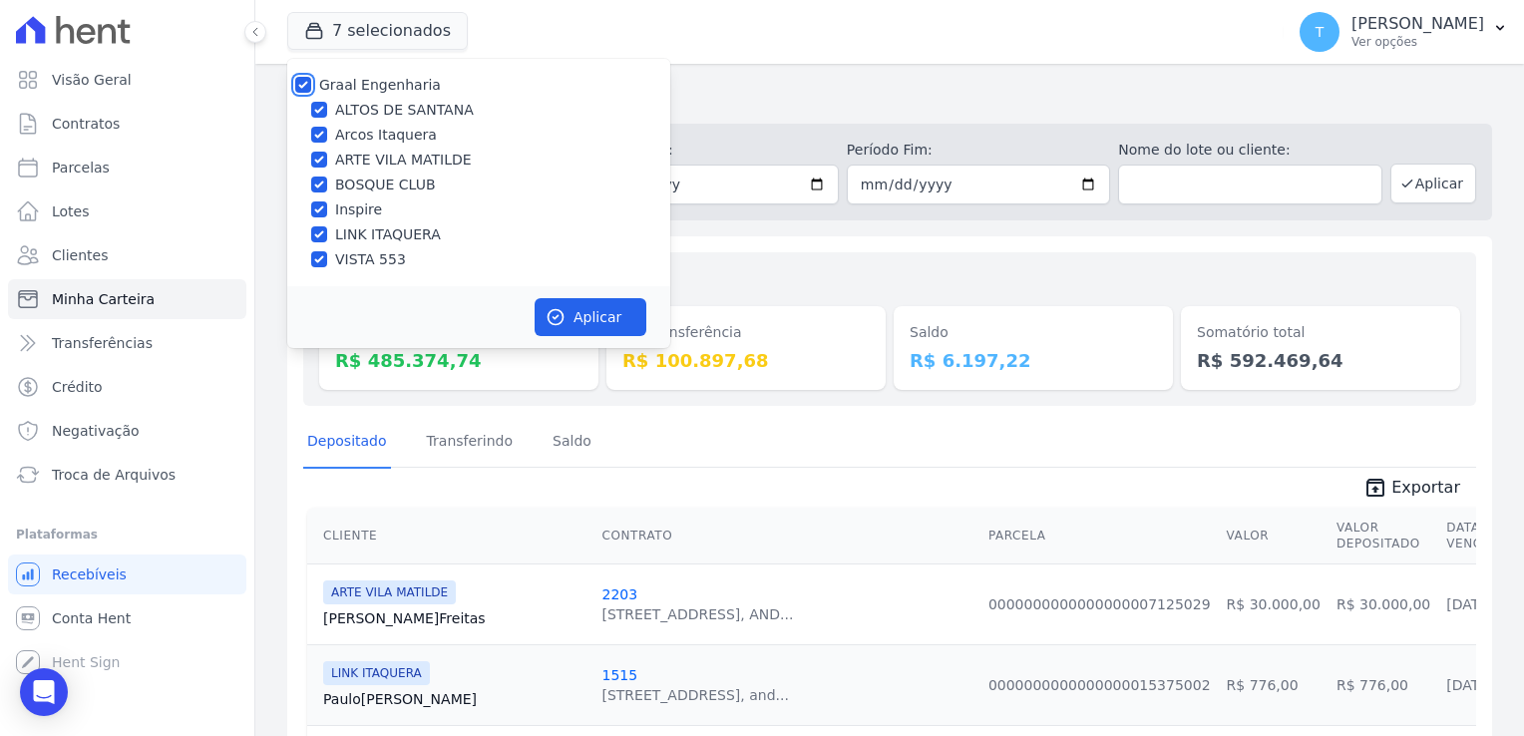
click at [303, 86] on input "Graal Engenharia" at bounding box center [303, 85] width 16 height 16
checkbox input "false"
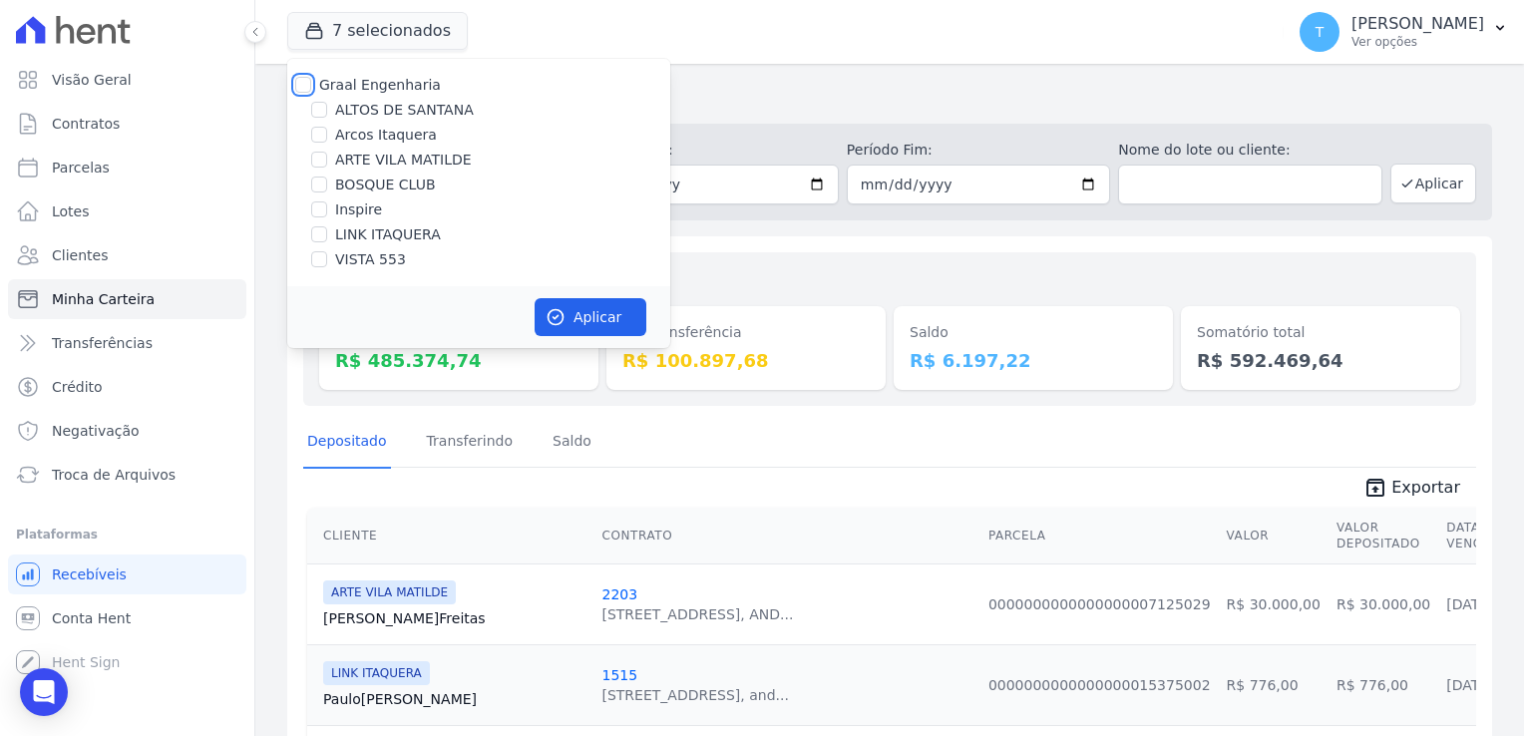
checkbox input "false"
click at [324, 237] on input "LINK ITAQUERA" at bounding box center [319, 234] width 16 height 16
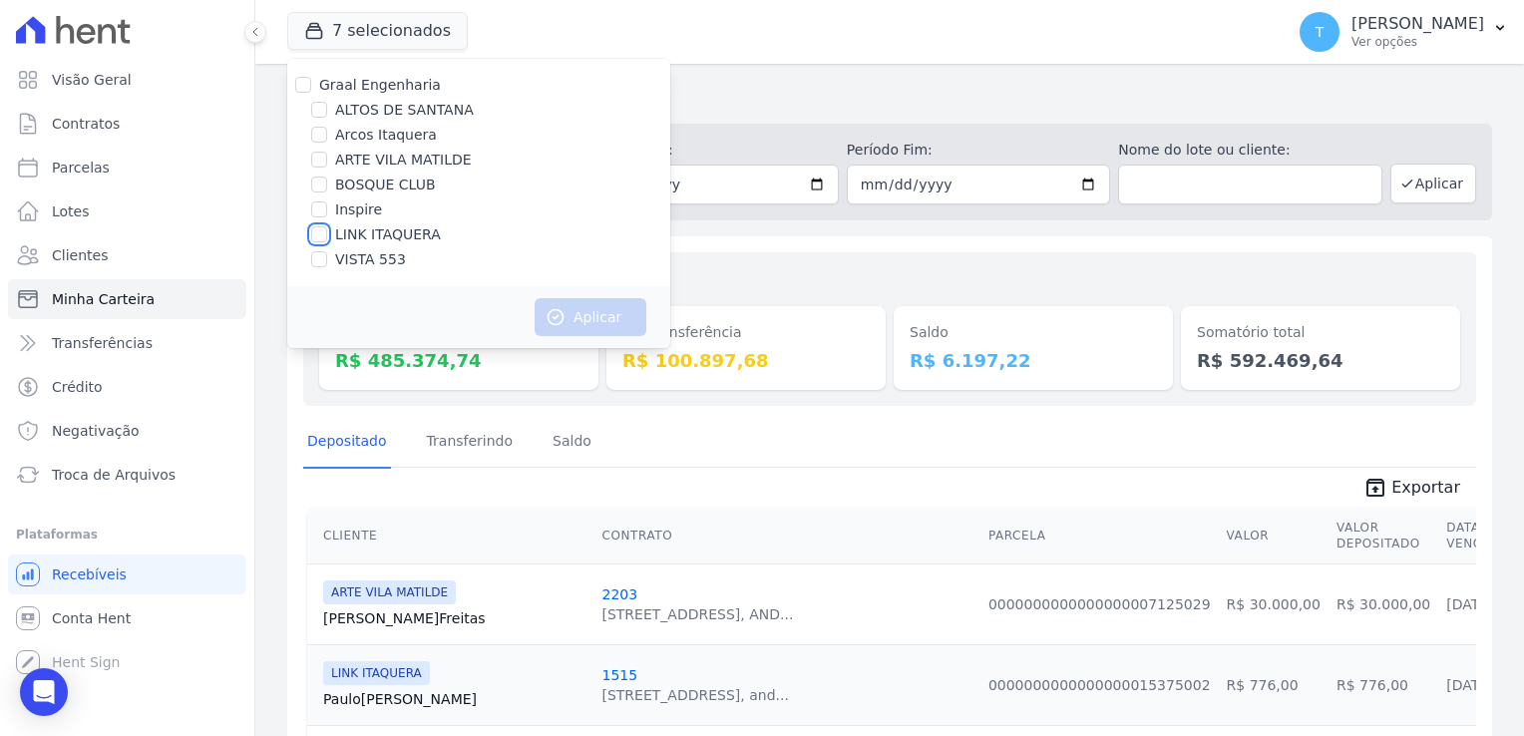
checkbox input "true"
click at [591, 322] on button "Aplicar" at bounding box center [591, 317] width 112 height 38
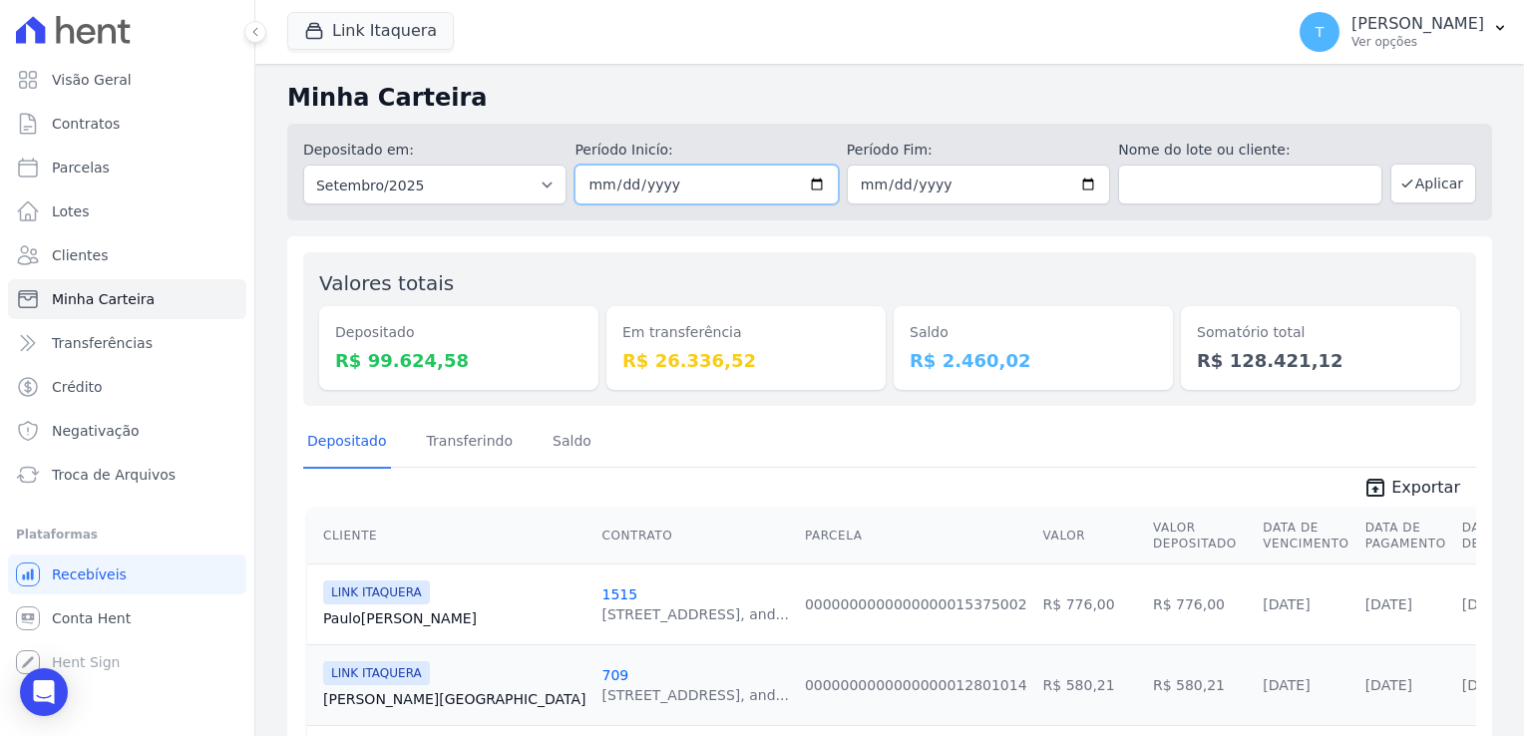
click at [815, 184] on input "2025-09-01" at bounding box center [705, 185] width 263 height 40
type input "[DATE]"
click at [1074, 188] on input "2025-09-30" at bounding box center [978, 185] width 263 height 40
type input "[DATE]"
click at [1409, 186] on button "Aplicar" at bounding box center [1433, 184] width 86 height 40
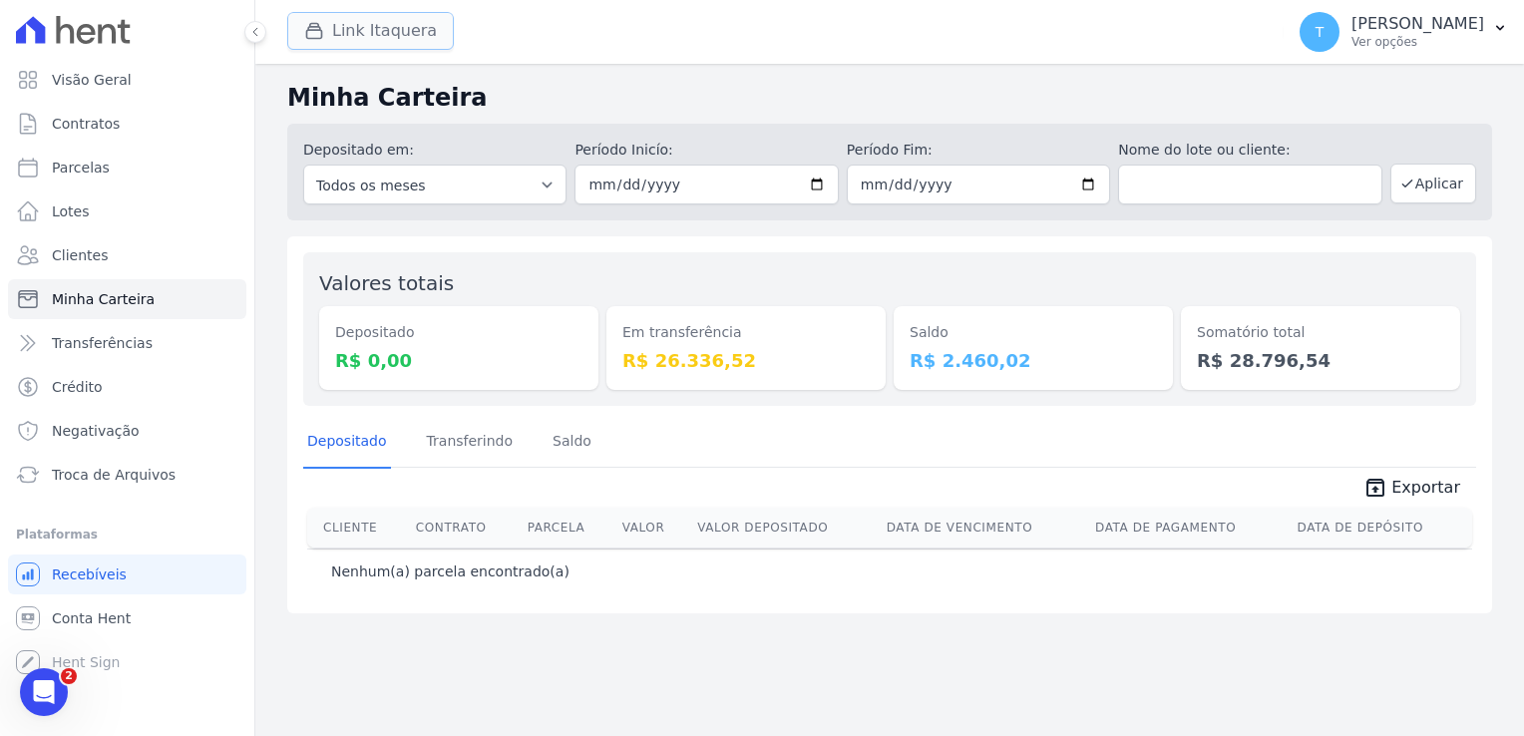
click at [327, 42] on button "Link Itaquera" at bounding box center [370, 31] width 167 height 38
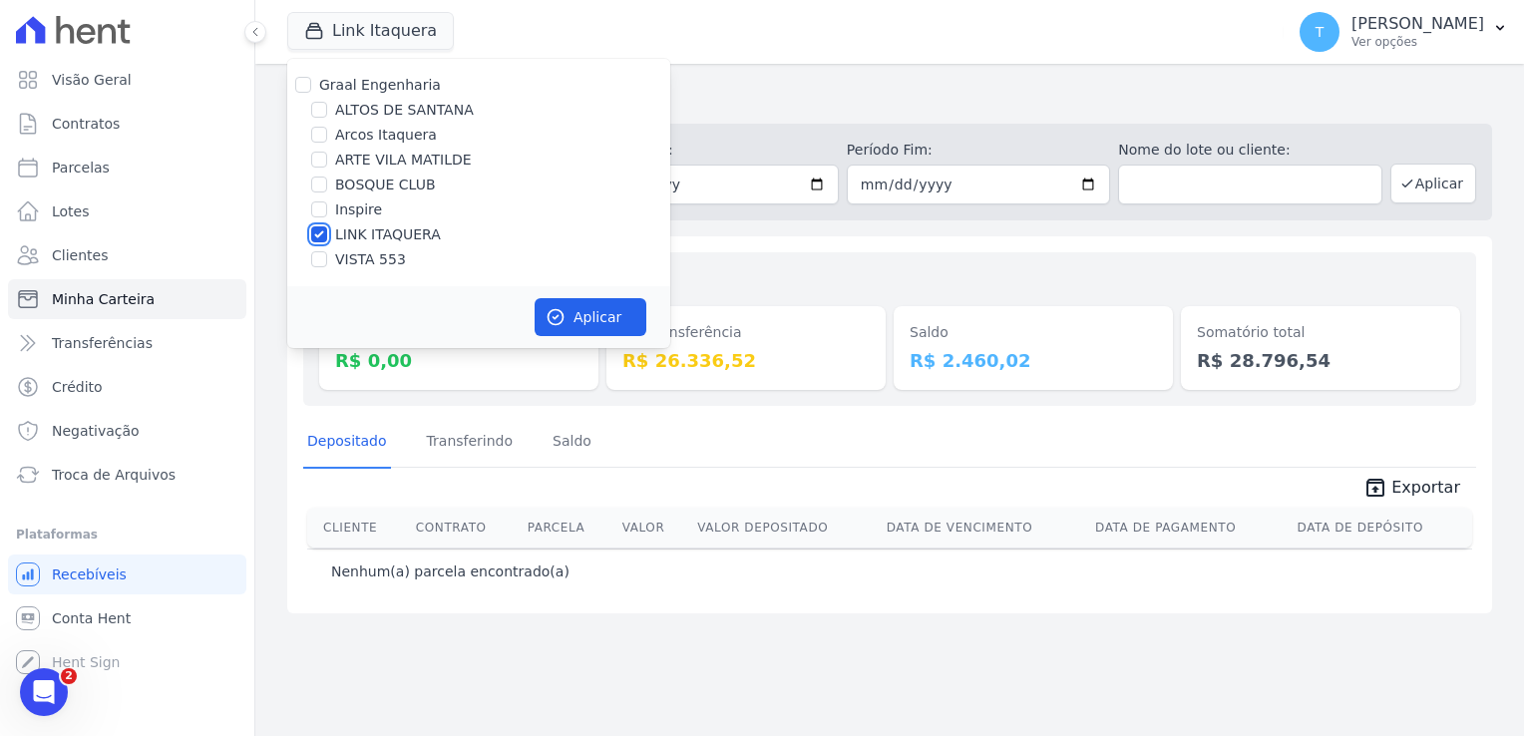
click at [319, 237] on input "LINK ITAQUERA" at bounding box center [319, 234] width 16 height 16
checkbox input "false"
click at [317, 209] on input "Inspire" at bounding box center [319, 209] width 16 height 16
checkbox input "true"
click at [590, 319] on button "Aplicar" at bounding box center [591, 317] width 112 height 38
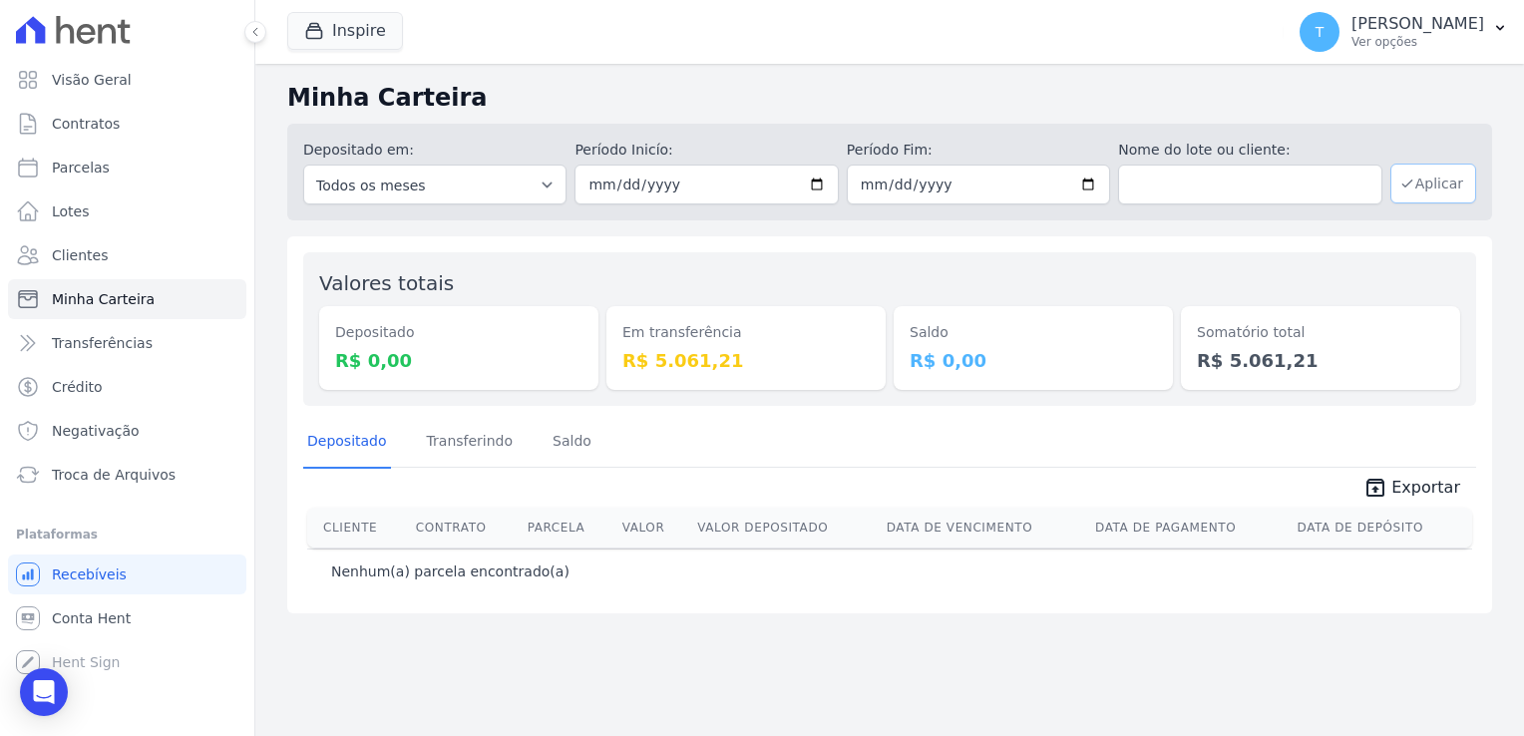
click at [1448, 181] on button "Aplicar" at bounding box center [1433, 184] width 86 height 40
